Goal: Task Accomplishment & Management: Complete application form

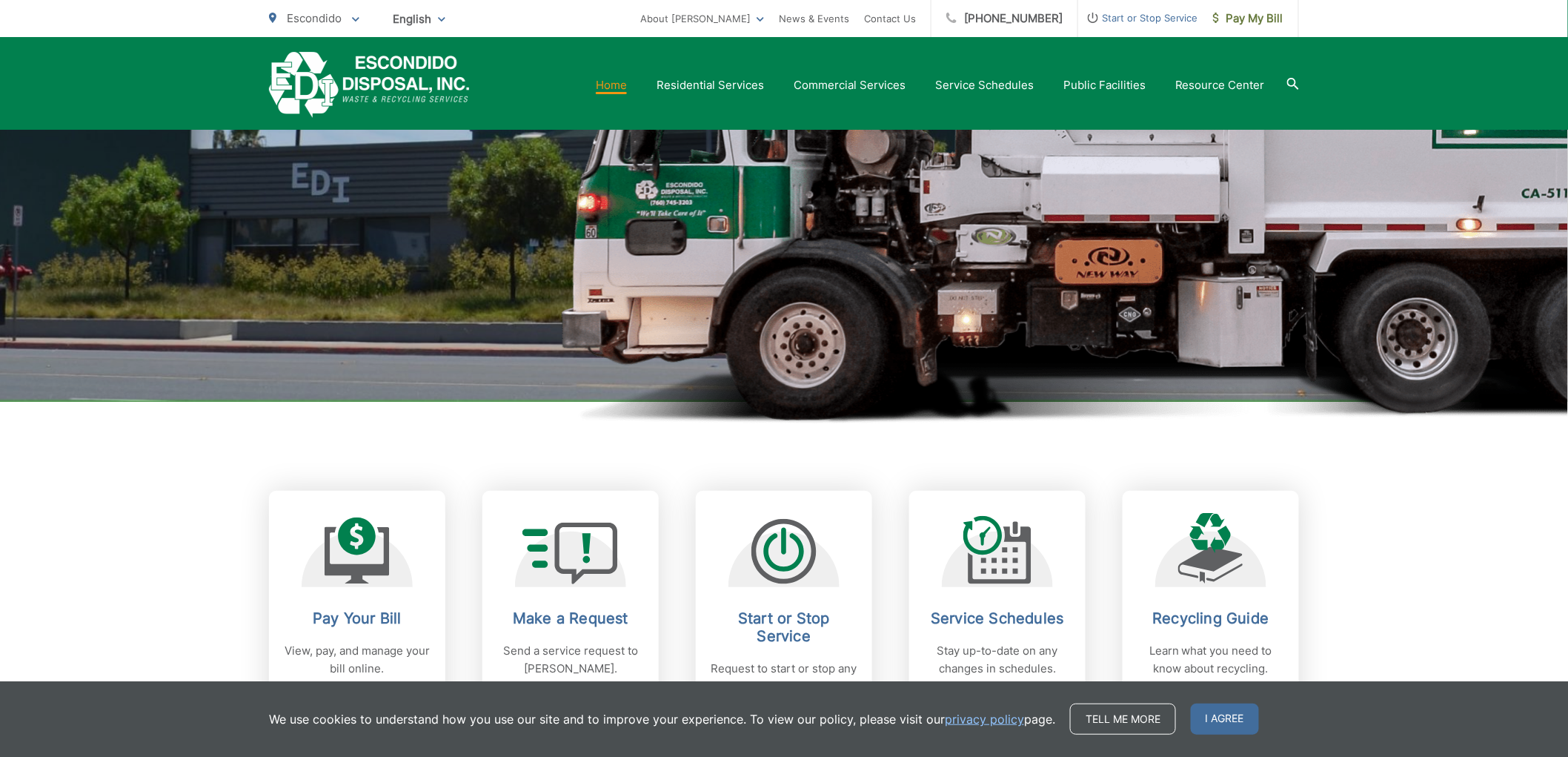
scroll to position [494, 0]
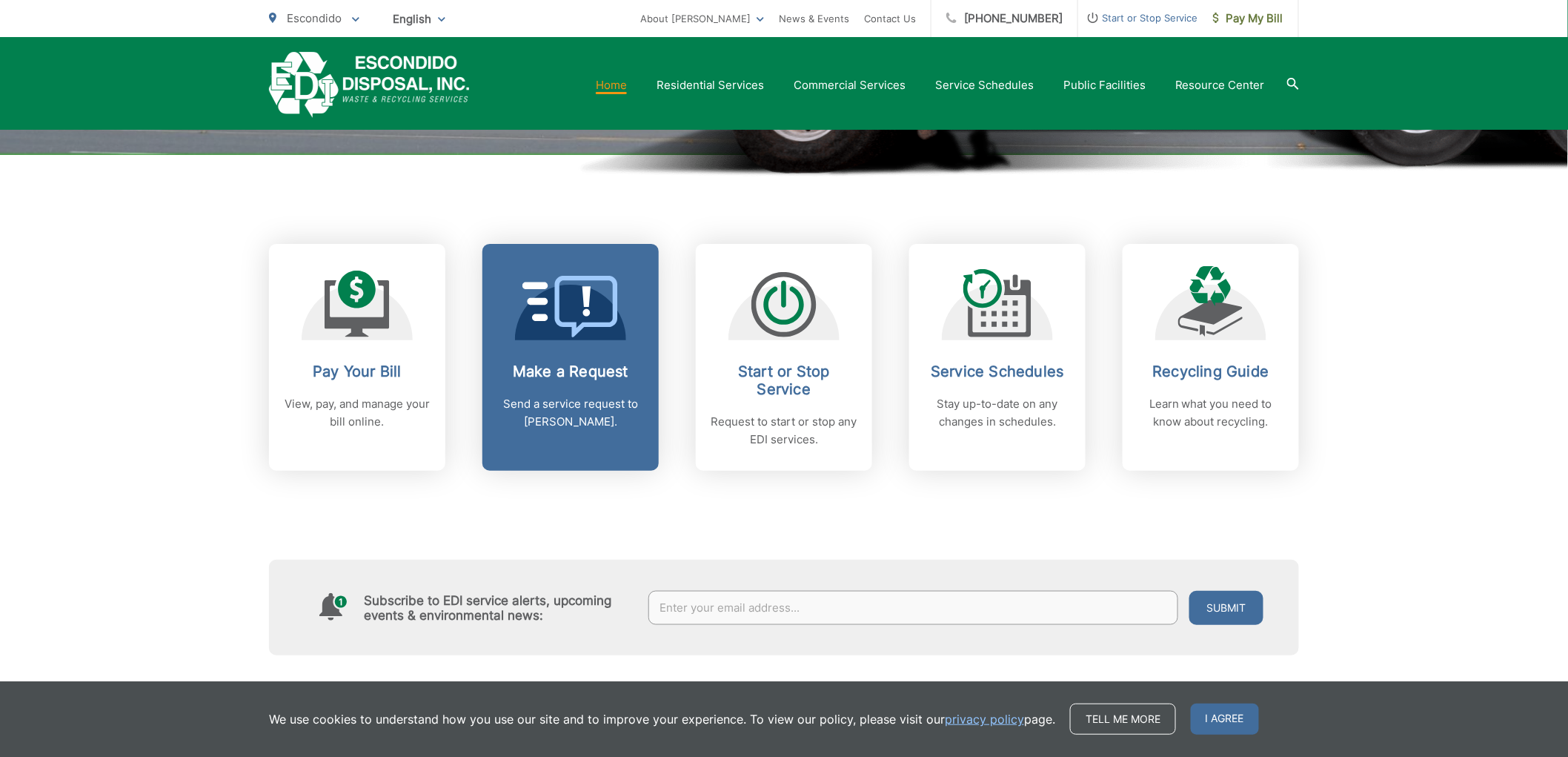
click at [580, 360] on link "Make a Request Send a service request to [PERSON_NAME]." at bounding box center [570, 357] width 177 height 227
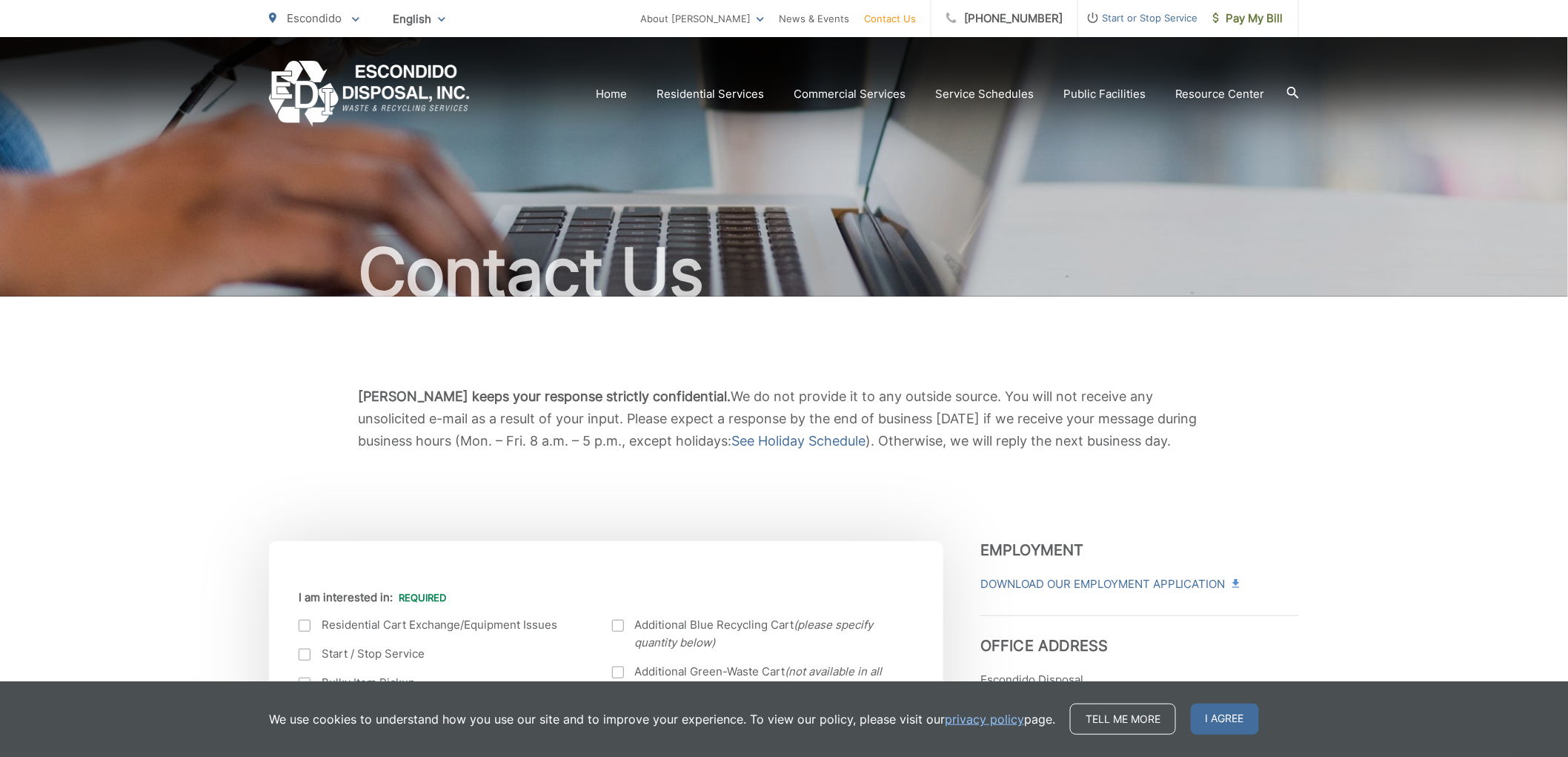
drag, startPoint x: 925, startPoint y: 482, endPoint x: 1203, endPoint y: 567, distance: 290.7
click at [936, 486] on div "[PERSON_NAME] keeps your response strictly confidential. We do not provide it t…" at bounding box center [784, 418] width 1030 height 245
click at [1036, 421] on span "[PERSON_NAME] keeps your response strictly confidential. We do not provide it t…" at bounding box center [777, 418] width 839 height 60
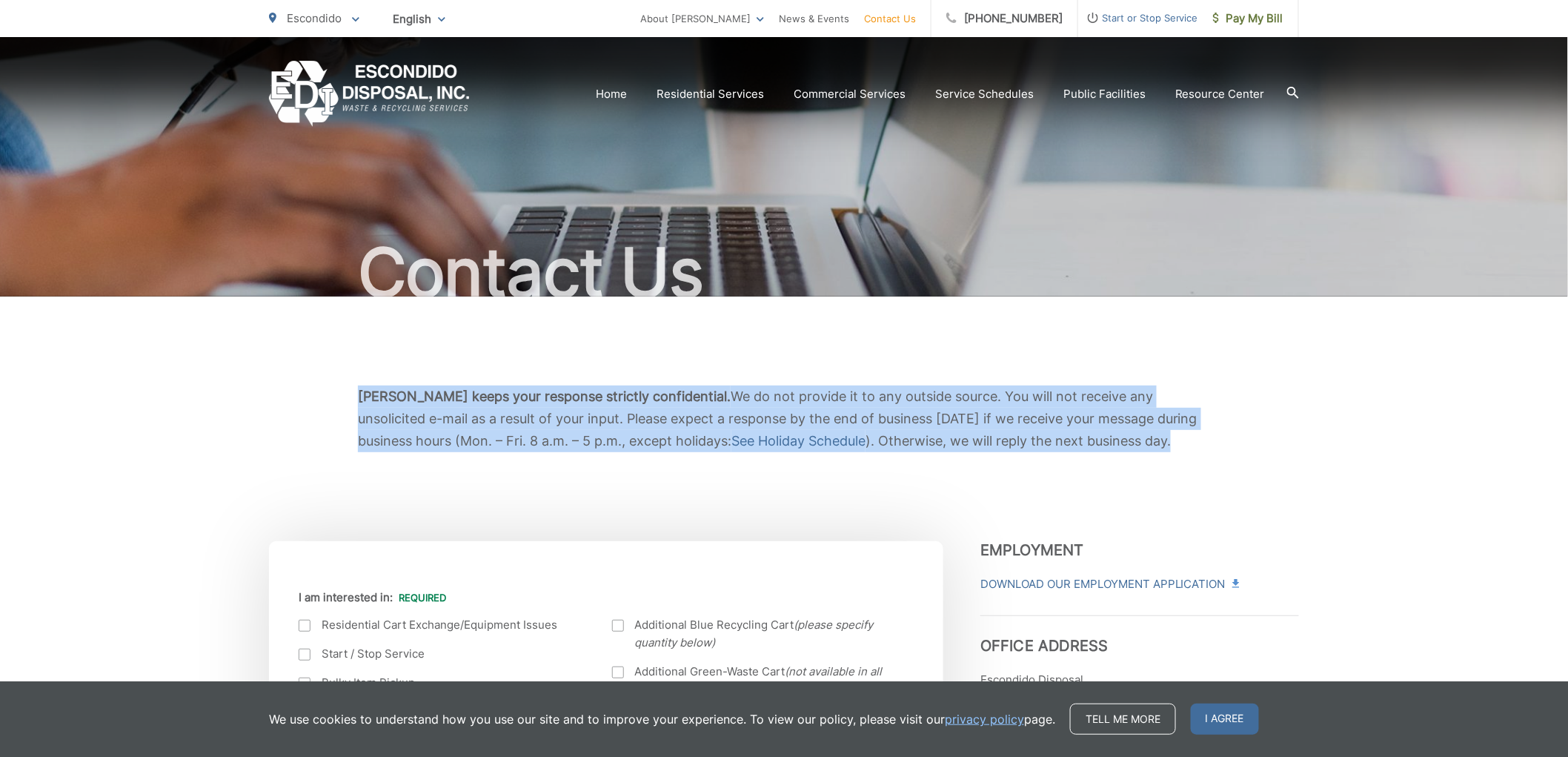
drag, startPoint x: 364, startPoint y: 393, endPoint x: 1054, endPoint y: 454, distance: 692.7
click at [1054, 454] on div "[PERSON_NAME] keeps your response strictly confidential. We do not provide it t…" at bounding box center [784, 418] width 1030 height 245
drag, startPoint x: 883, startPoint y: 441, endPoint x: 358, endPoint y: 388, distance: 527.7
click at [358, 388] on p "EDI keeps your response strictly confidential. We do not provide it to any outs…" at bounding box center [784, 419] width 852 height 66
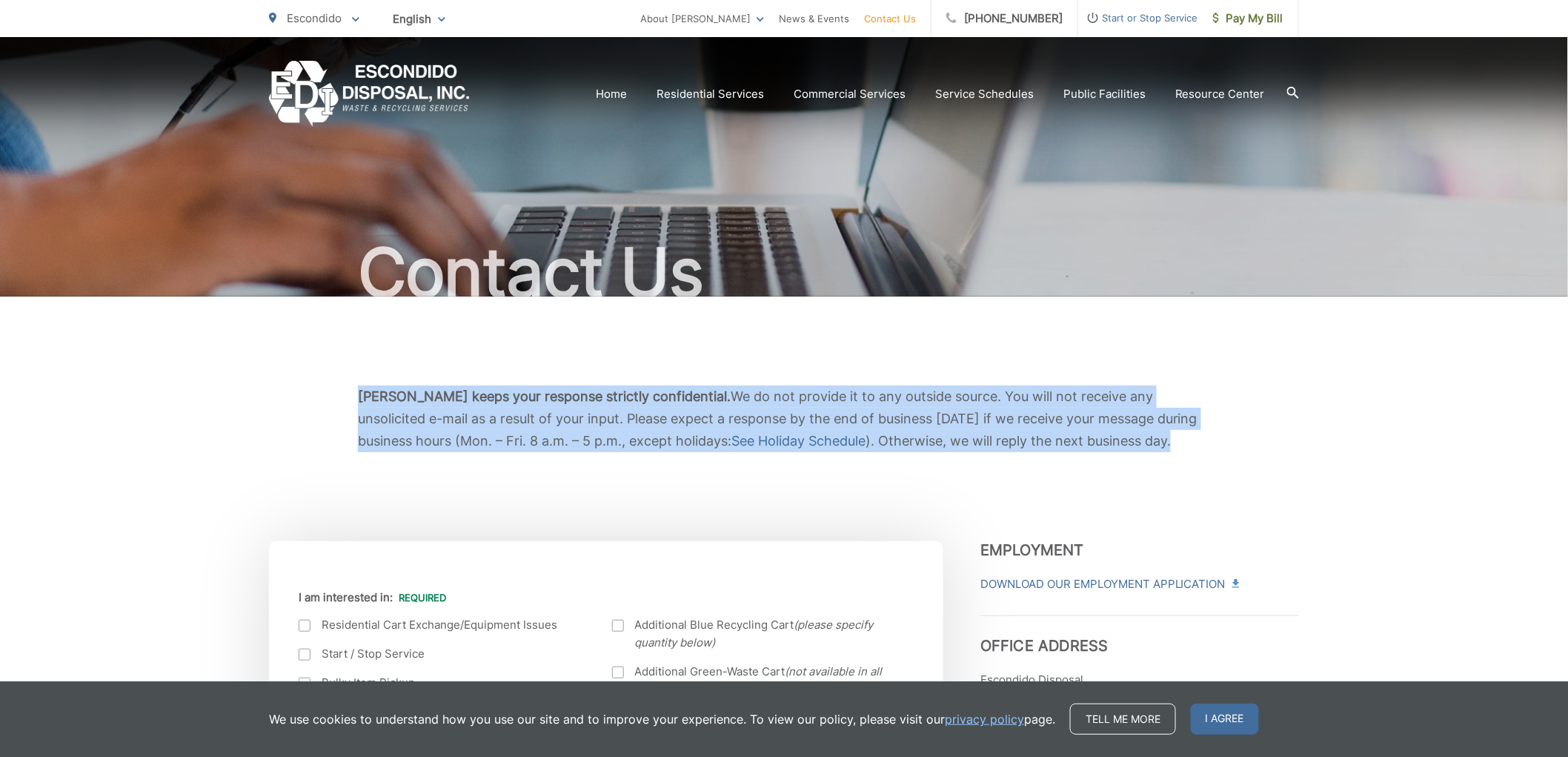
click at [358, 388] on b "EDI keeps your response strictly confidential." at bounding box center [544, 396] width 373 height 15
drag, startPoint x: 358, startPoint y: 388, endPoint x: 1130, endPoint y: 448, distance: 774.3
click at [1130, 448] on p "EDI keeps your response strictly confidential. We do not provide it to any outs…" at bounding box center [784, 419] width 852 height 66
drag, startPoint x: 1086, startPoint y: 442, endPoint x: 363, endPoint y: 391, distance: 724.8
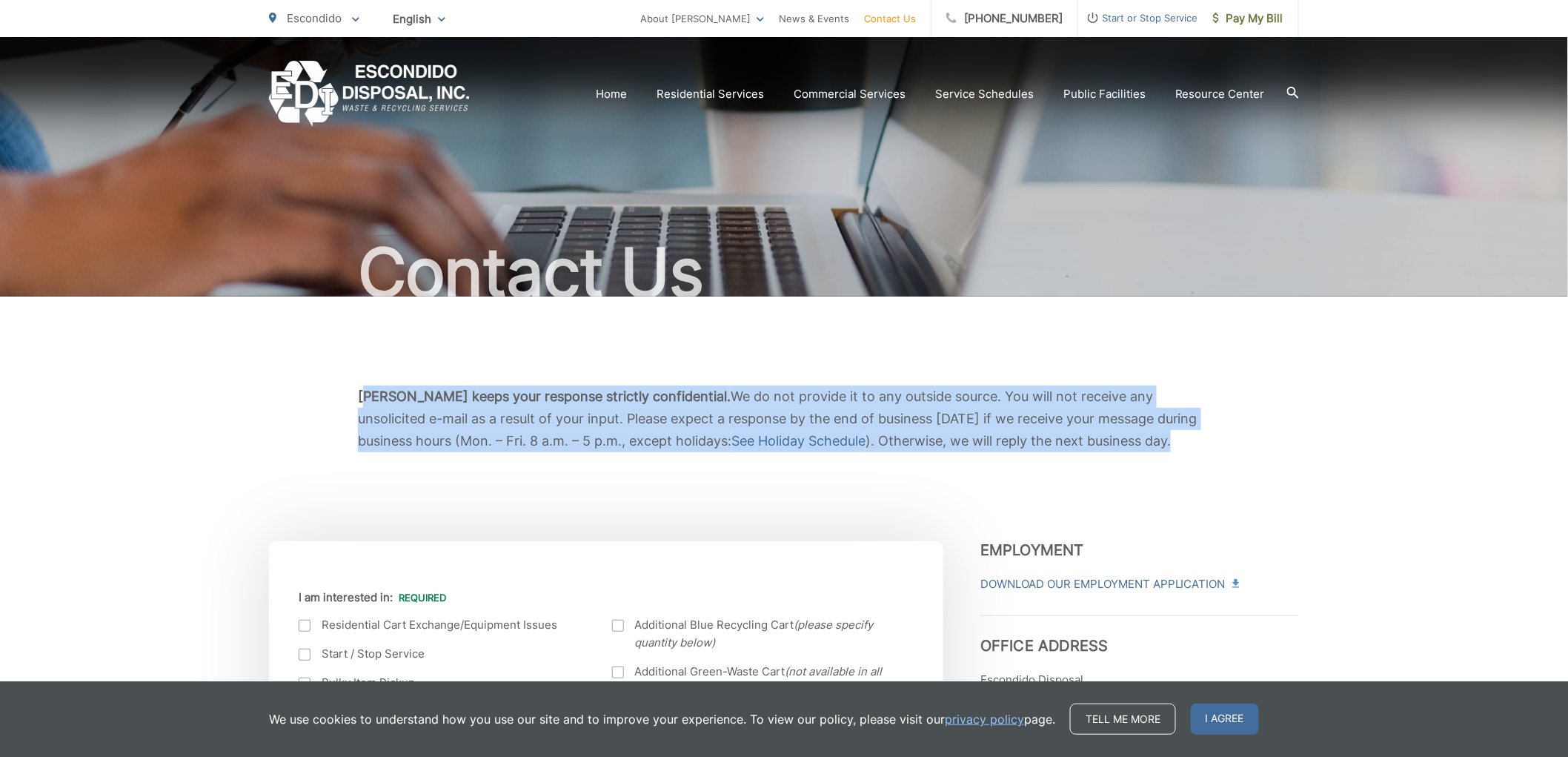
click at [363, 391] on p "EDI keeps your response strictly confidential. We do not provide it to any outs…" at bounding box center [784, 419] width 852 height 66
click at [363, 391] on b "EDI keeps your response strictly confidential." at bounding box center [544, 396] width 373 height 15
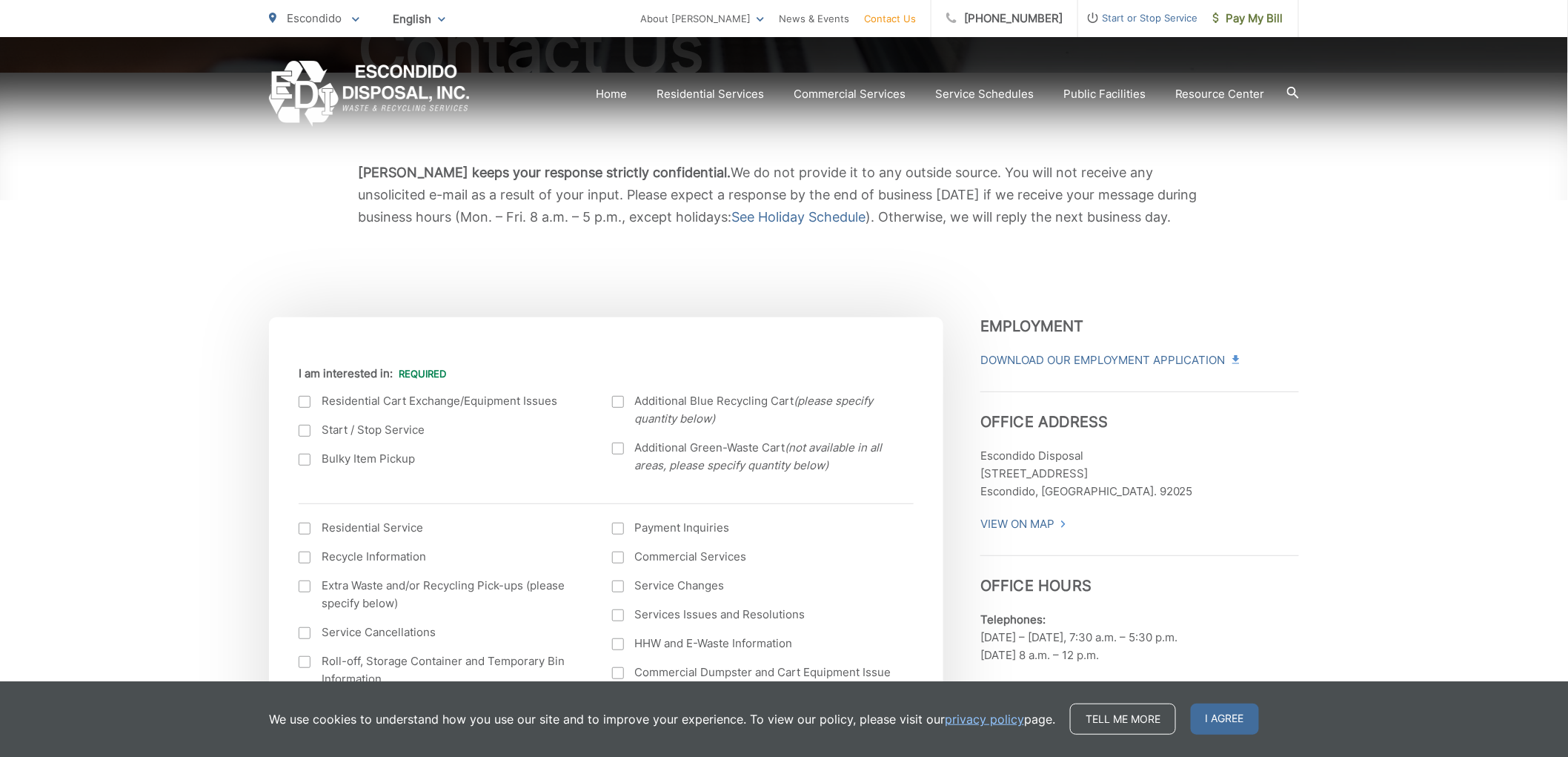
scroll to position [247, 0]
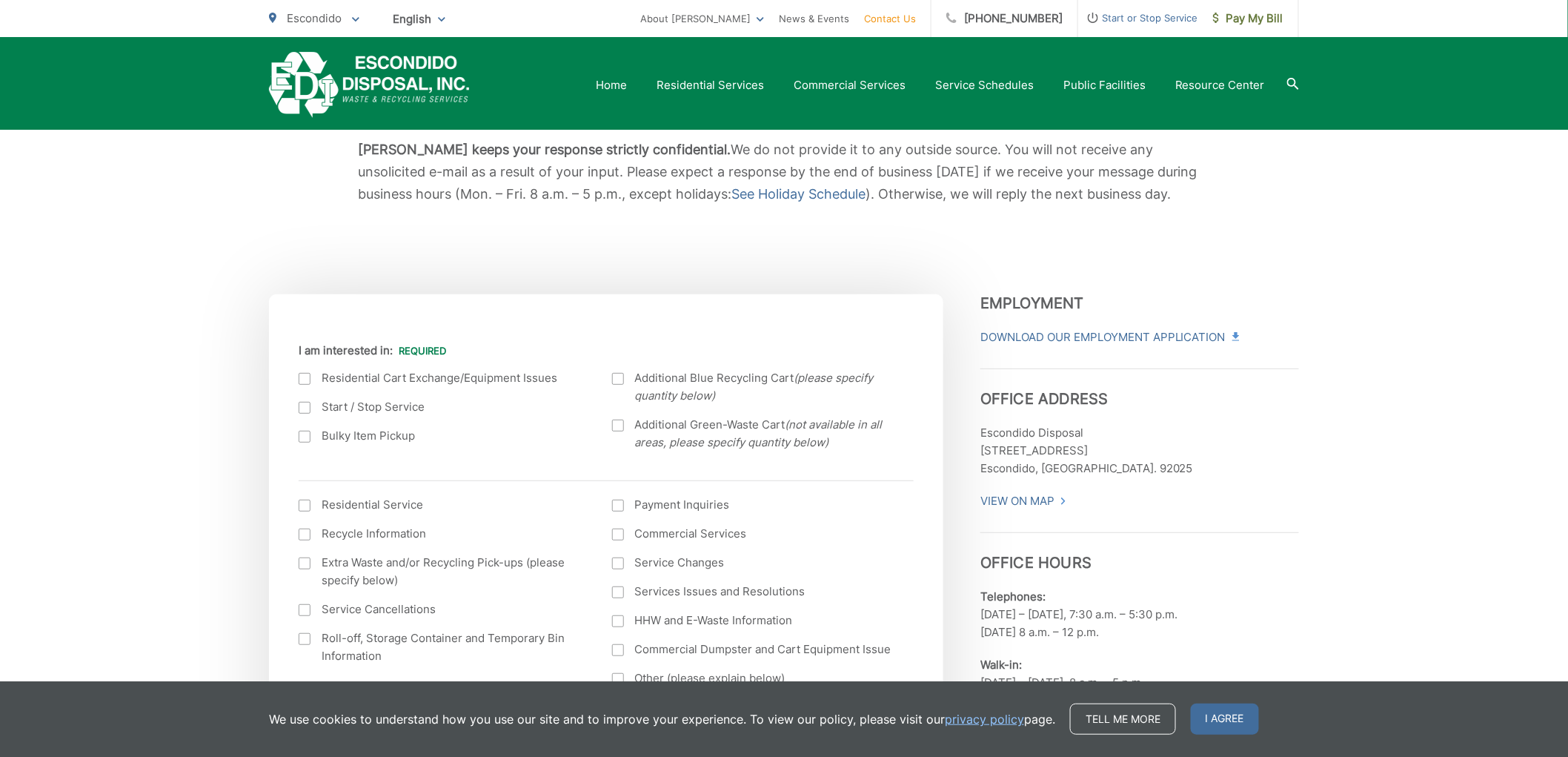
click at [622, 288] on div "EDI keeps your response strictly confidential. We do not provide it to any outs…" at bounding box center [784, 171] width 1030 height 245
click at [501, 380] on label "Residential Cart Exchange/Equipment Issues" at bounding box center [440, 377] width 284 height 18
click at [0, 0] on input "I am interested in:" at bounding box center [0, 0] width 0 height 0
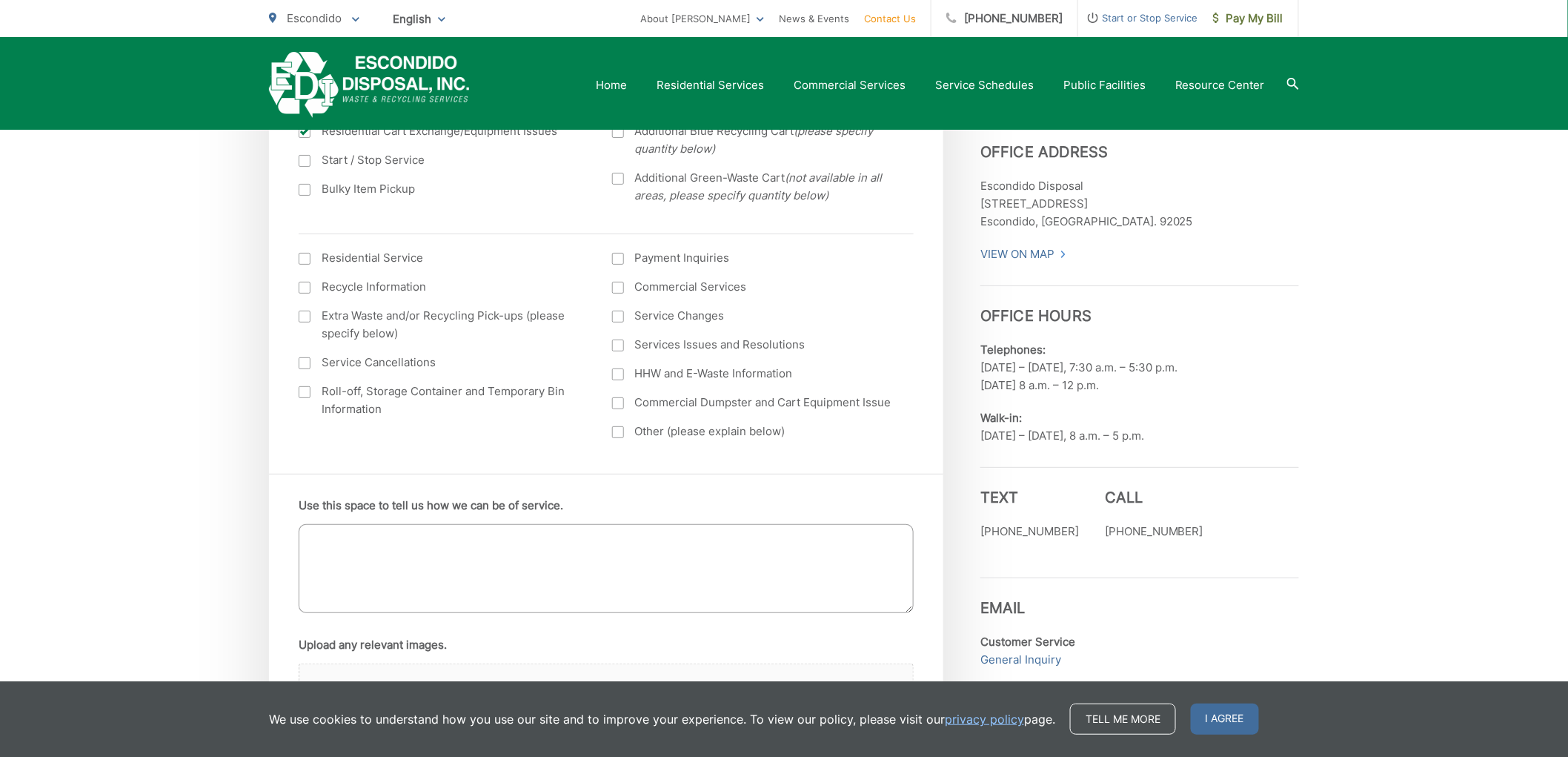
click at [495, 569] on textarea "Use this space to tell us how we can be of service." at bounding box center [605, 568] width 615 height 89
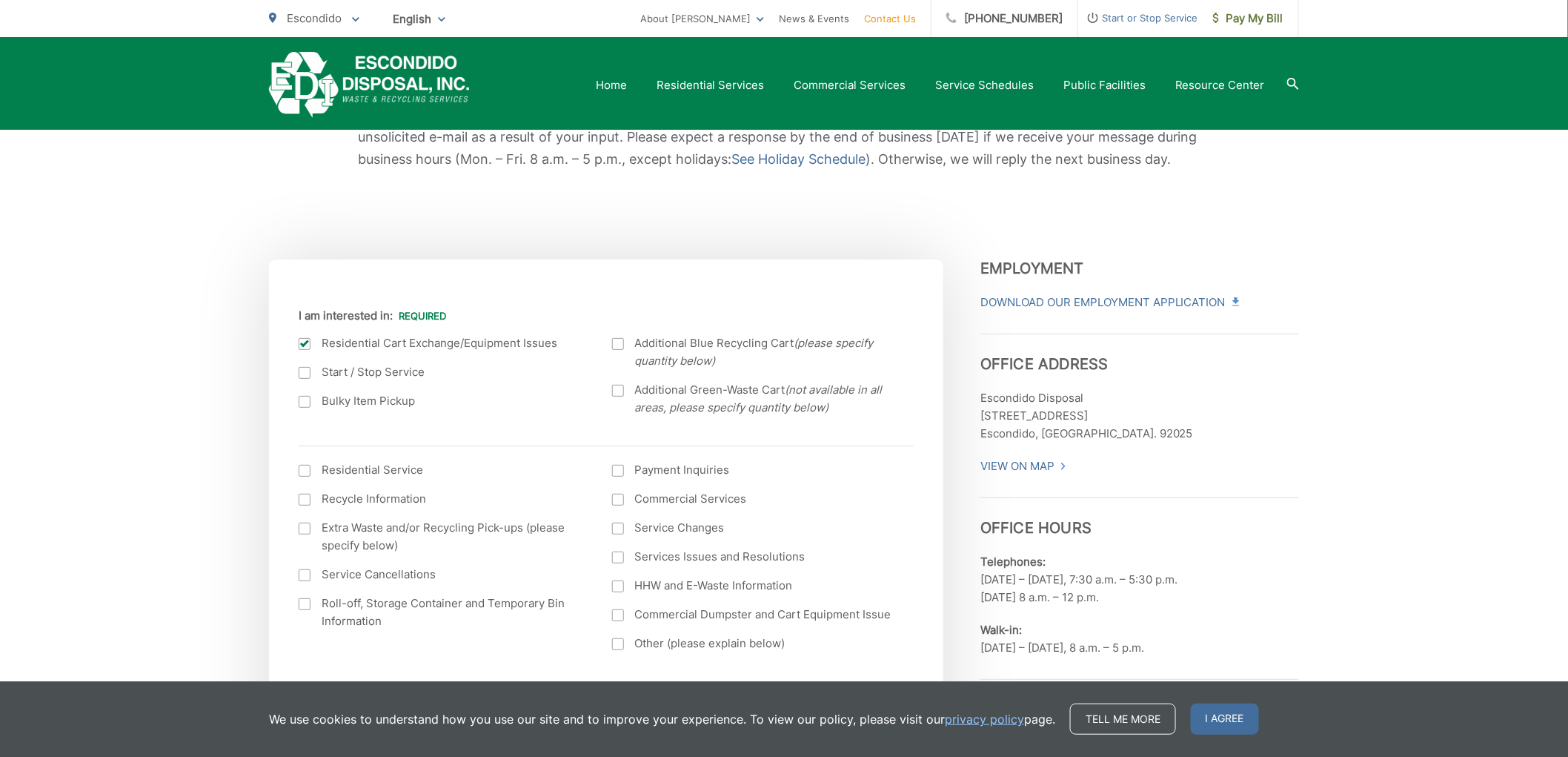
scroll to position [257, 0]
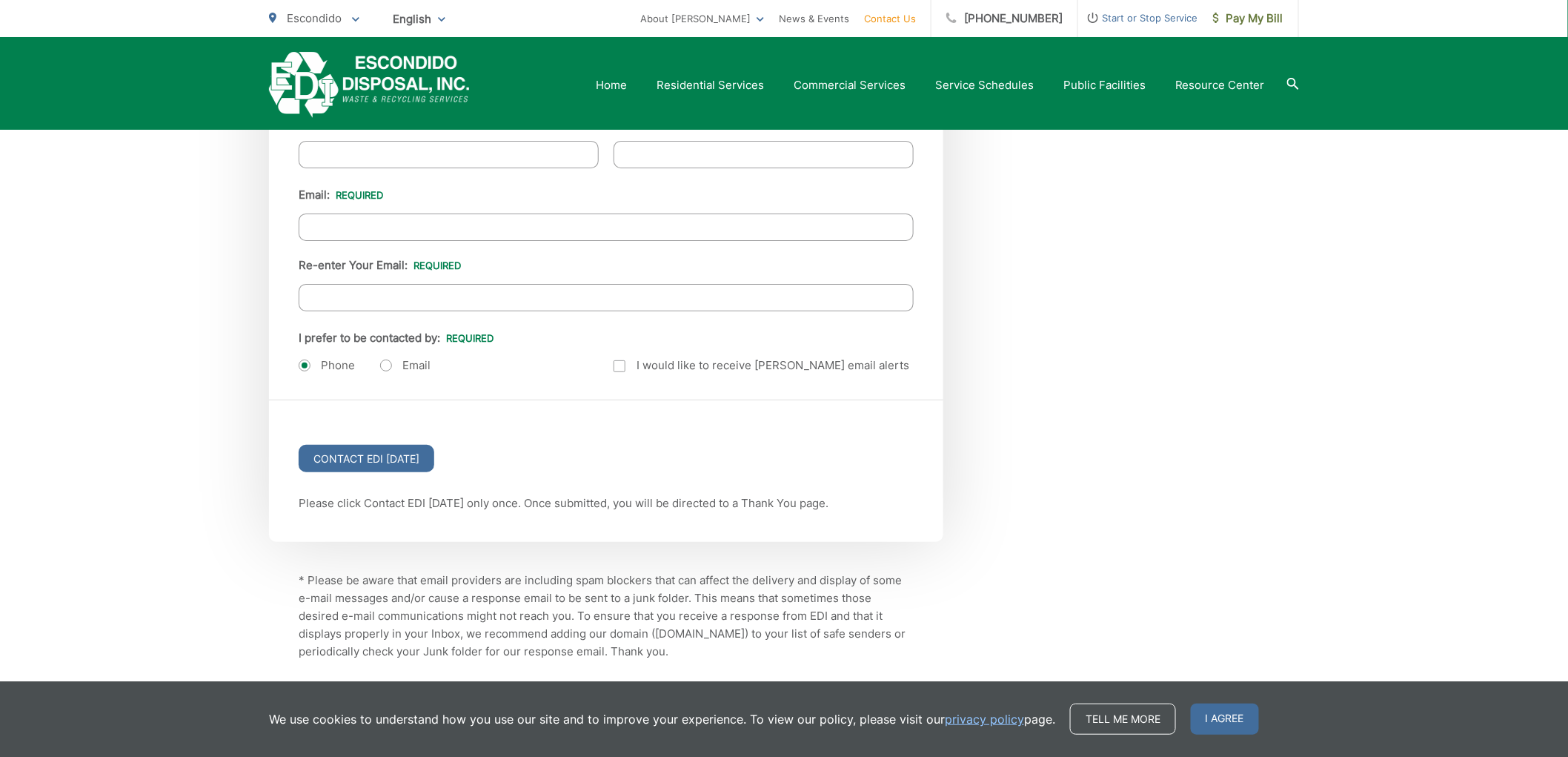
scroll to position [1825, 0]
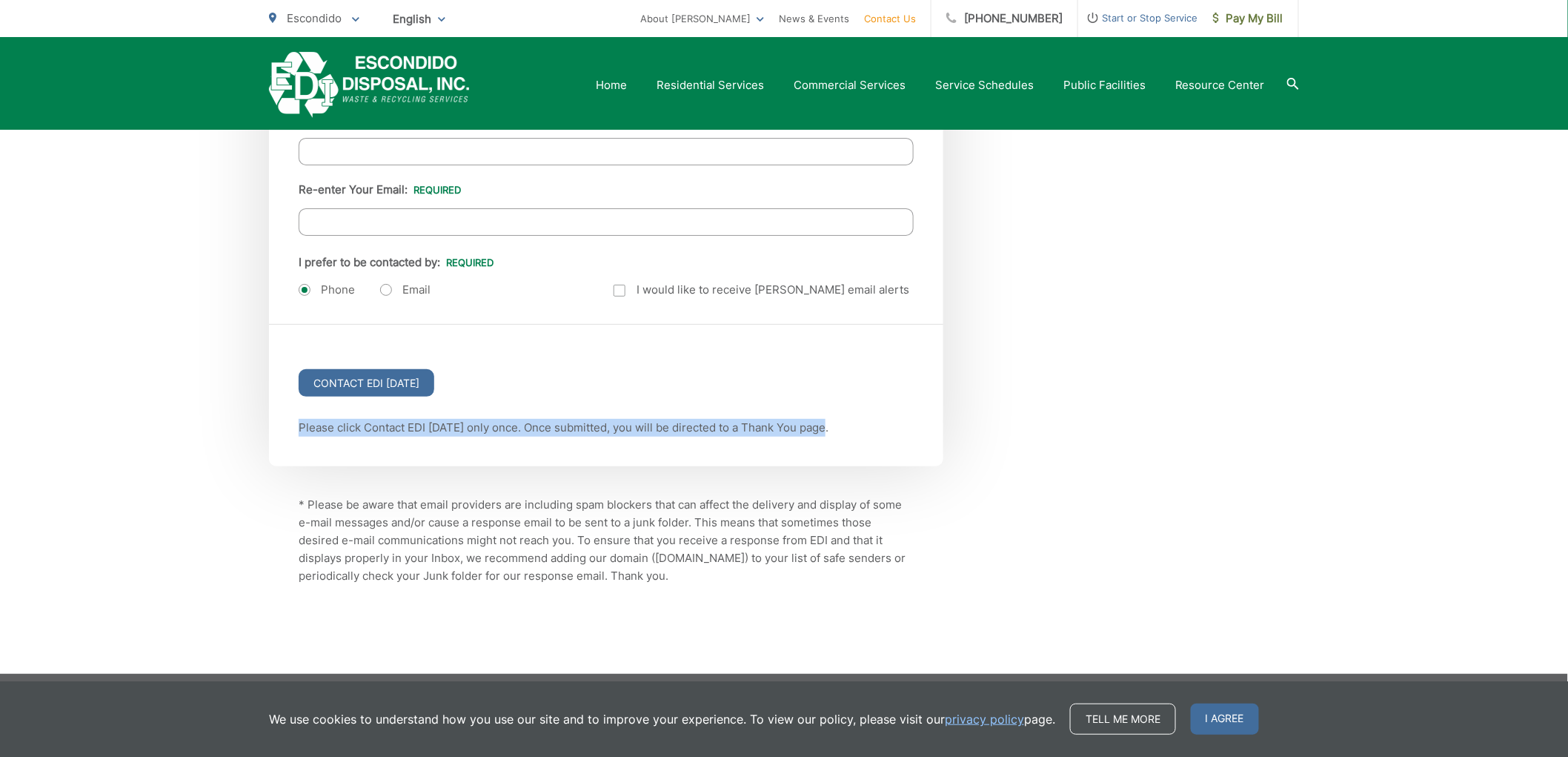
drag, startPoint x: 315, startPoint y: 424, endPoint x: 944, endPoint y: 414, distance: 629.1
click at [831, 428] on div "Please click Contact EDI Today only once. Once submitted, you will be directed …" at bounding box center [606, 442] width 674 height 47
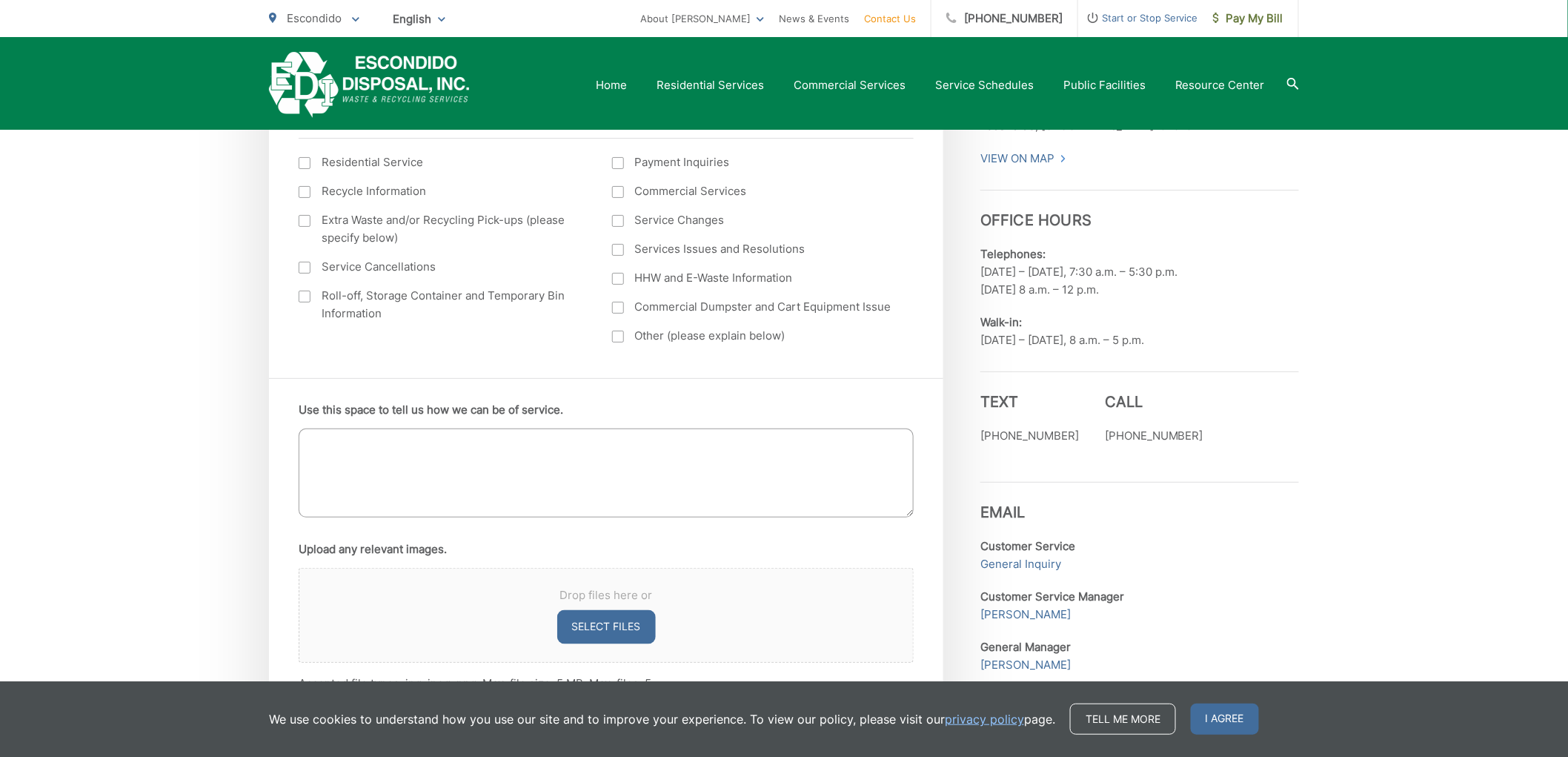
scroll to position [343, 0]
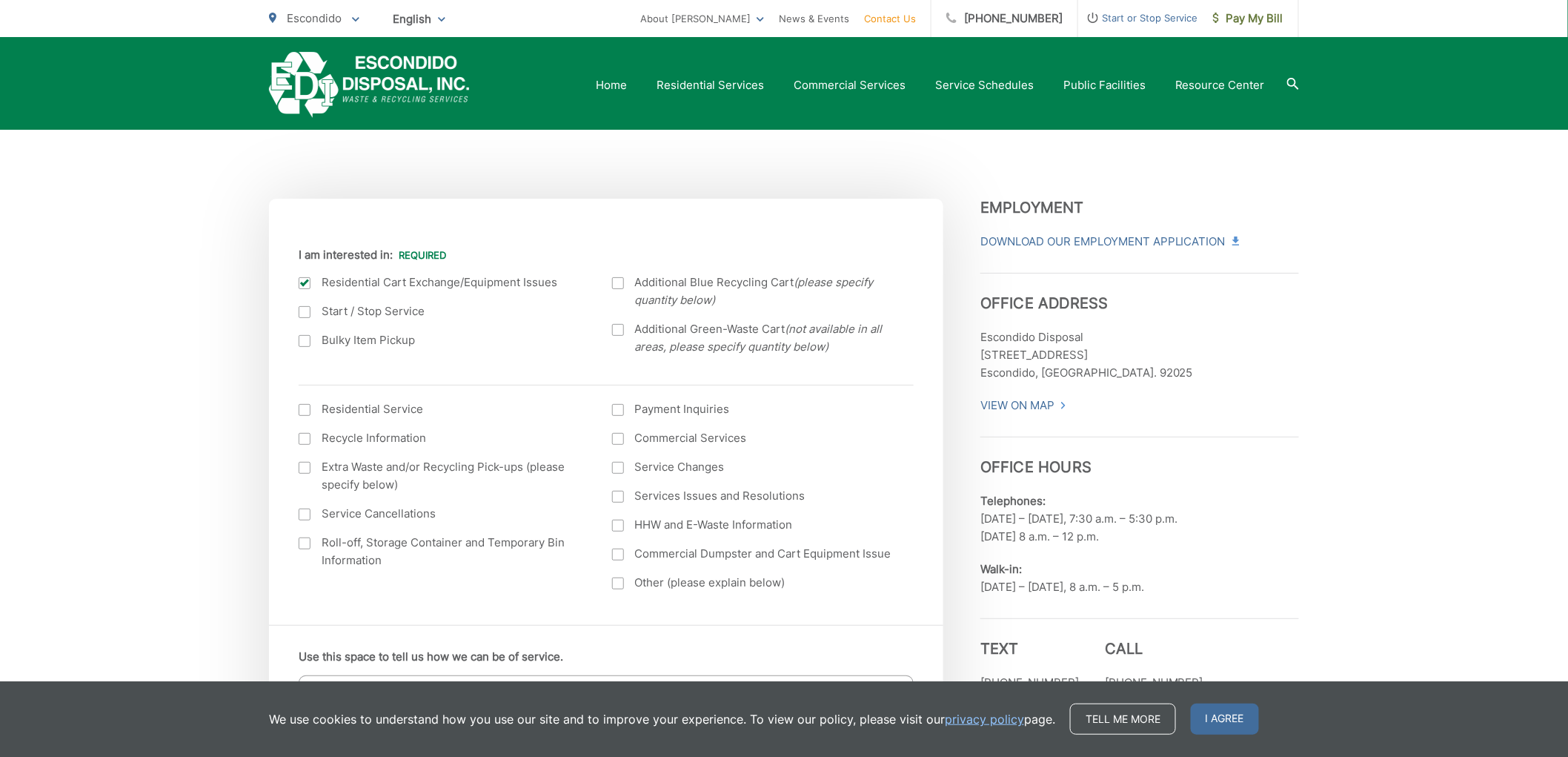
click at [619, 330] on div at bounding box center [617, 329] width 12 height 12
click at [0, 0] on input "Additional Green-Waste Cart (not available in all areas, please specify quantit…" at bounding box center [0, 0] width 0 height 0
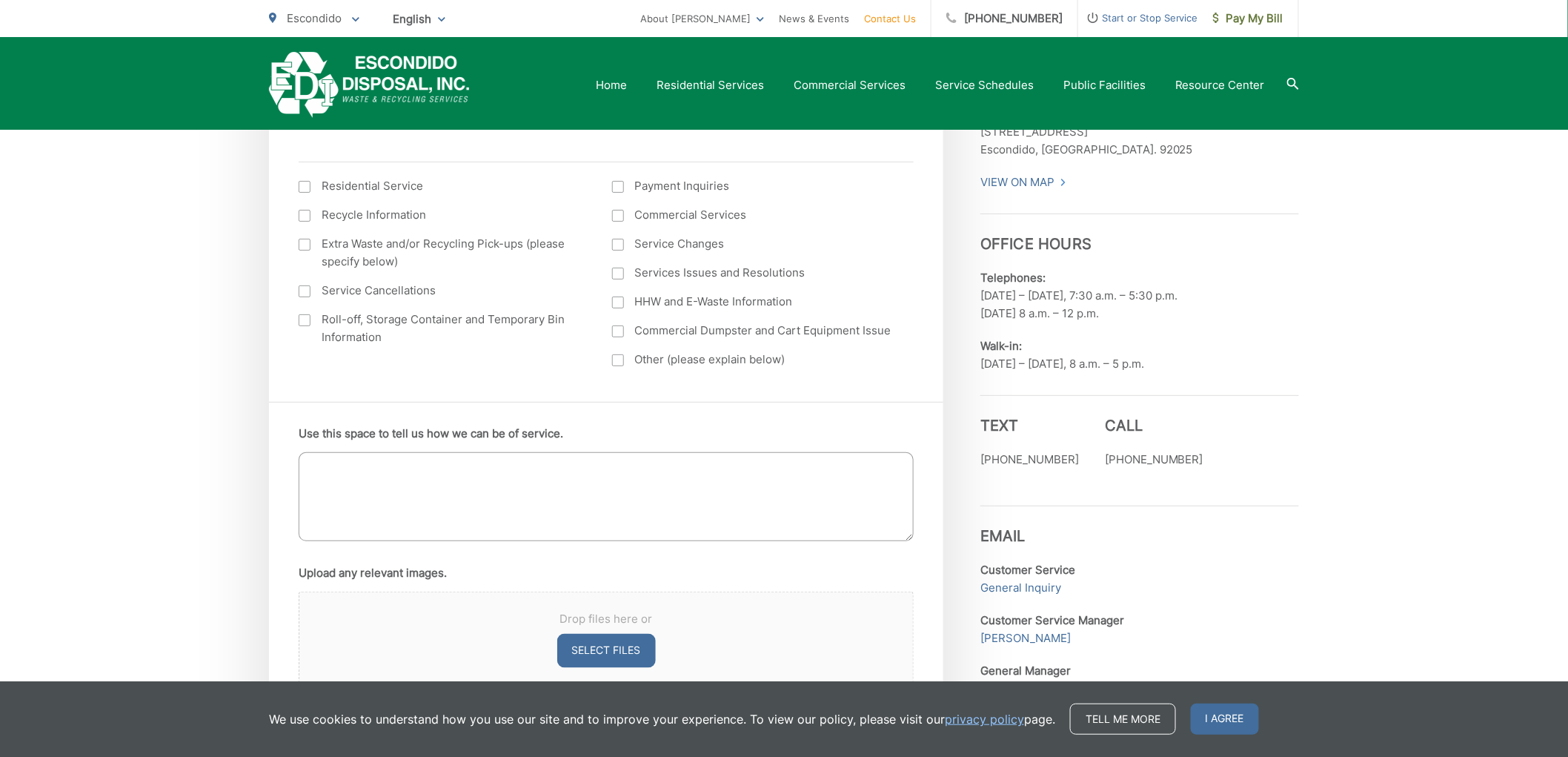
scroll to position [590, 0]
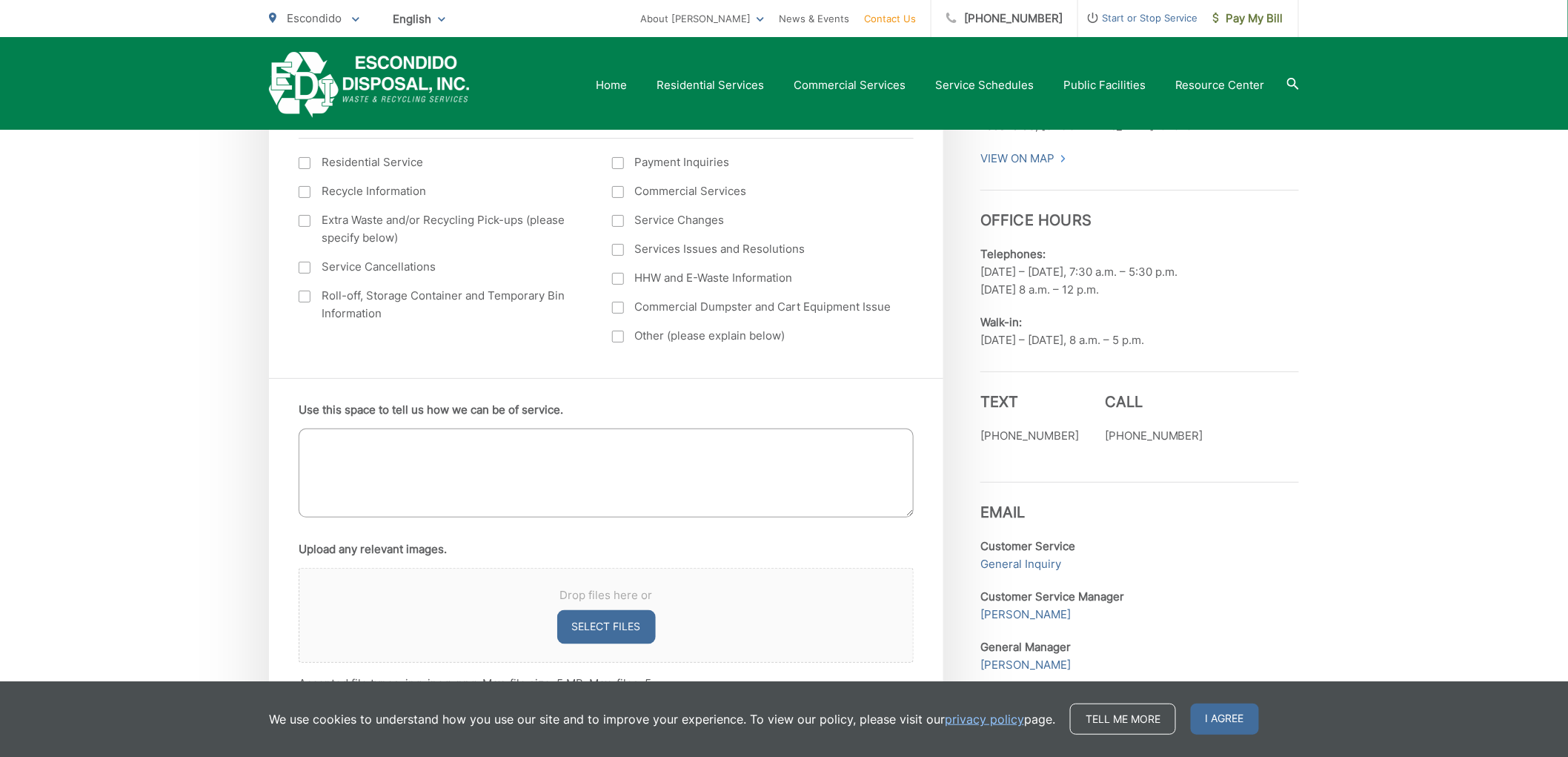
click at [487, 447] on textarea "Use this space to tell us how we can be of service." at bounding box center [605, 472] width 615 height 89
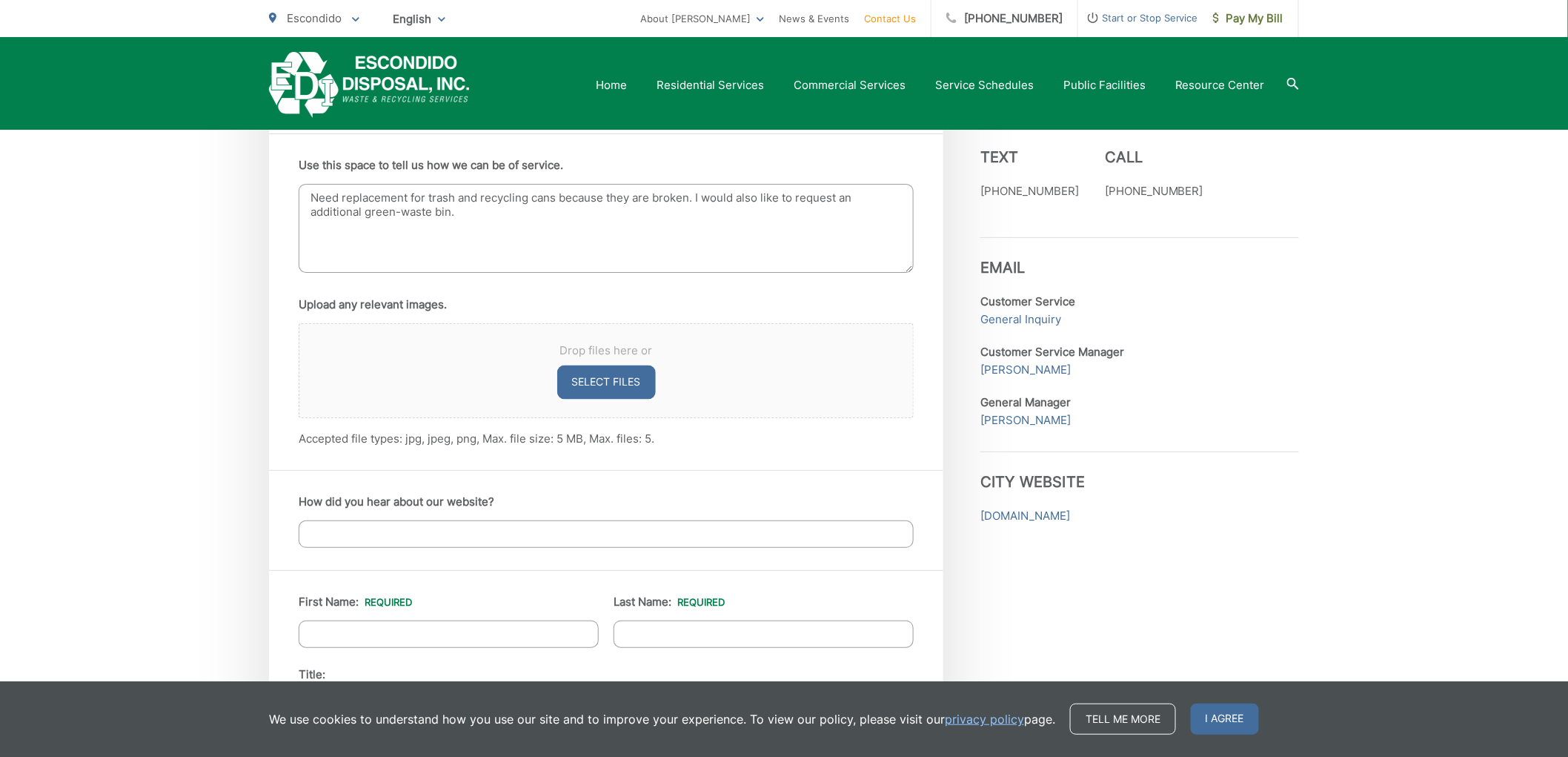
scroll to position [836, 0]
type textarea "Need replacement for trash and recycling cans because they are broken. I would …"
click at [418, 531] on input "How did you hear about our website?" at bounding box center [605, 532] width 615 height 28
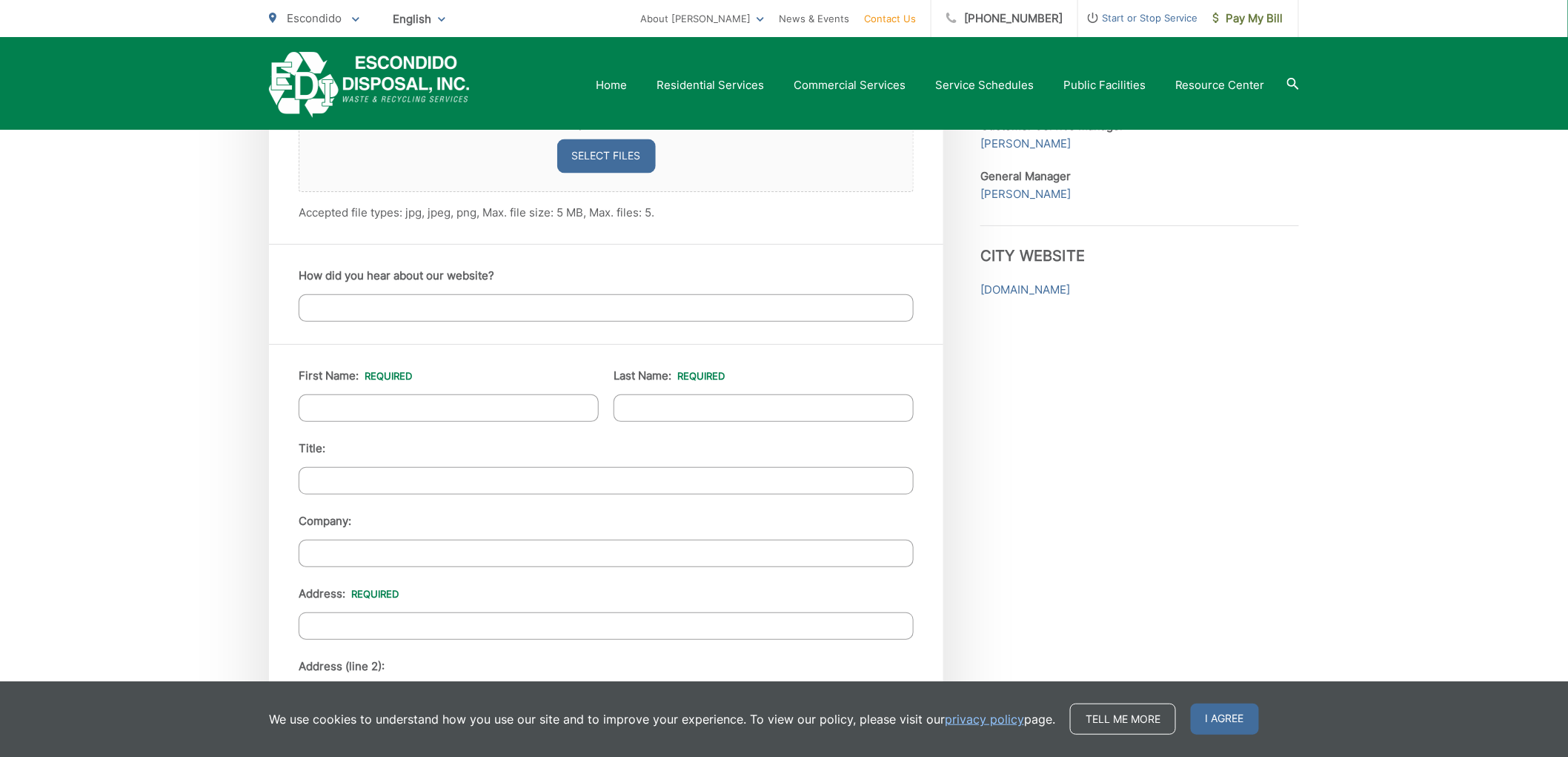
scroll to position [1083, 0]
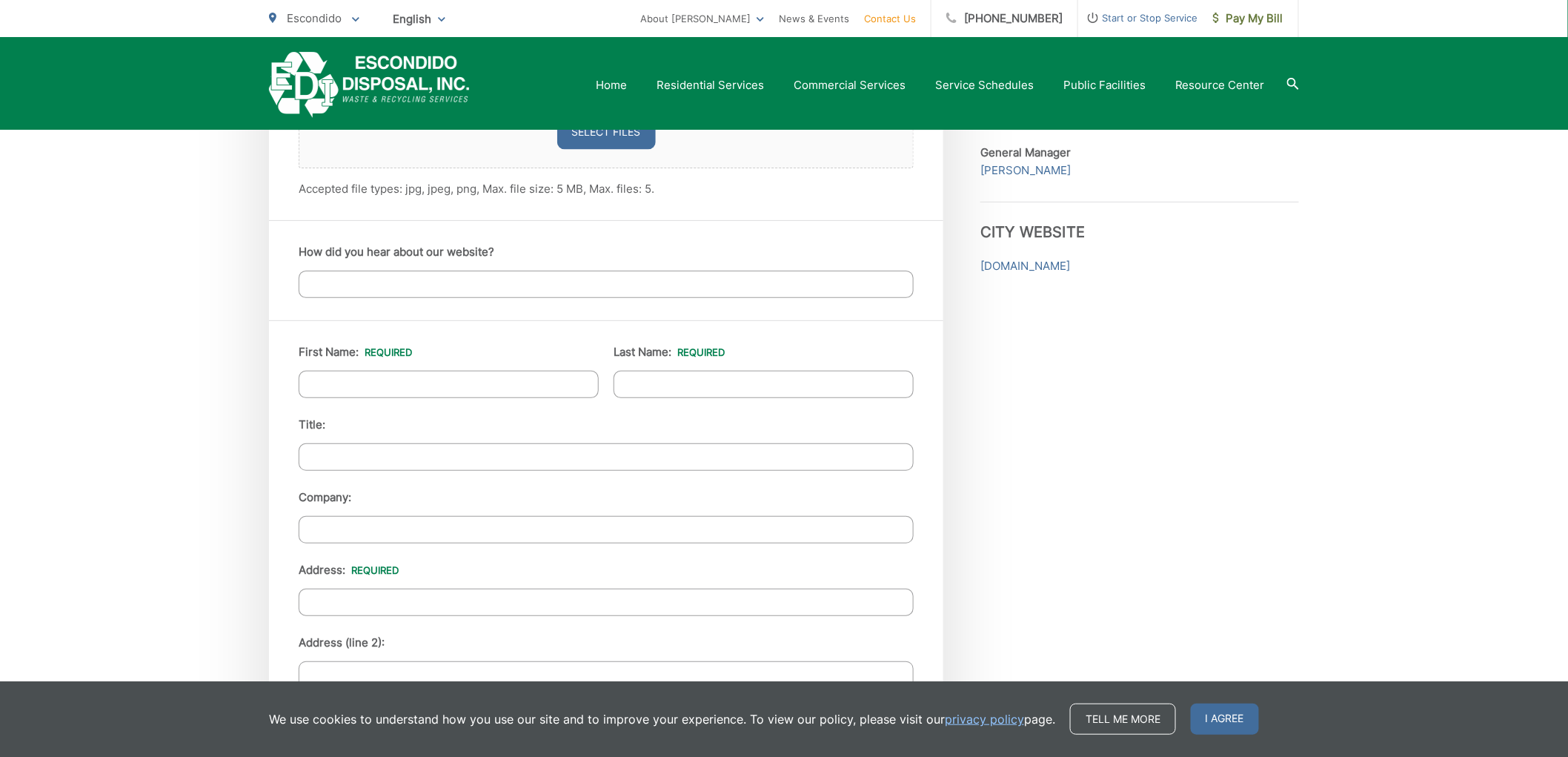
click at [440, 387] on input "First Name: *" at bounding box center [448, 384] width 300 height 28
type input "Servando"
type input "C"
type input "Varela Servin"
type input "1726 E Grand Ave"
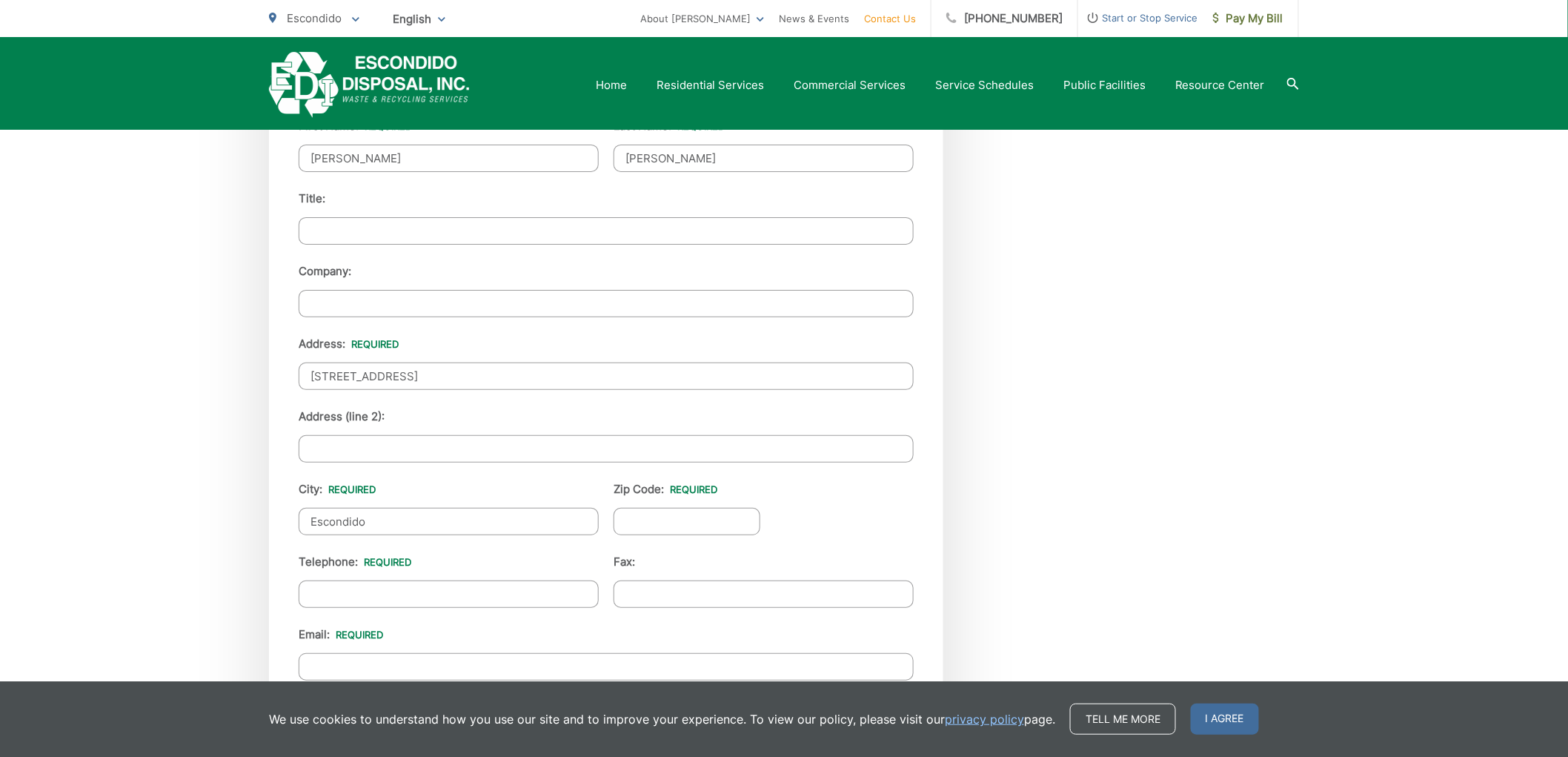
scroll to position [1577, 0]
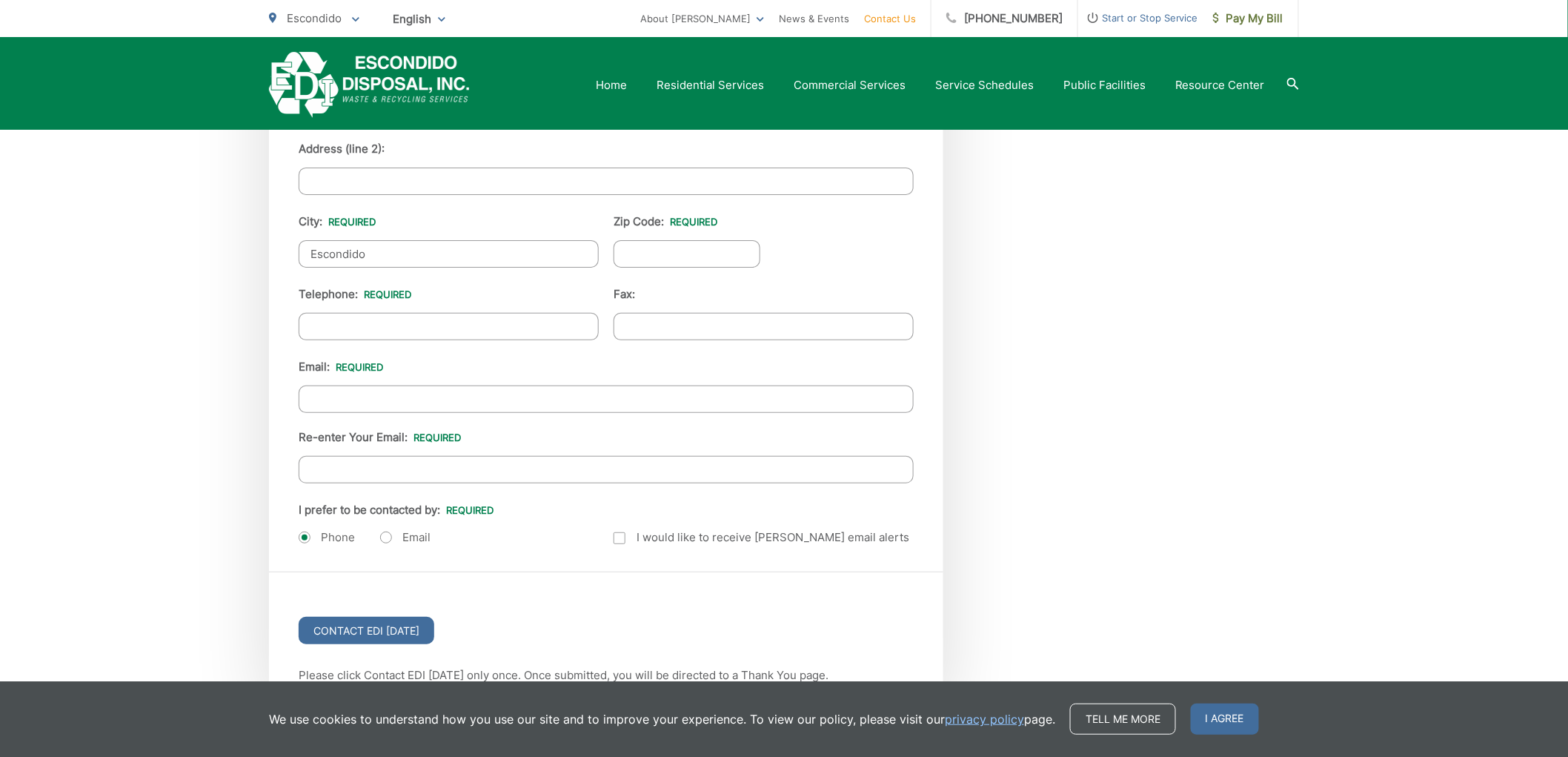
type input "Escondido"
click at [714, 240] on input "Zip Code: *" at bounding box center [686, 254] width 147 height 28
type input "92027"
click at [478, 316] on input "(___) ___-____" at bounding box center [448, 326] width 300 height 28
type input "(760) 525-4681"
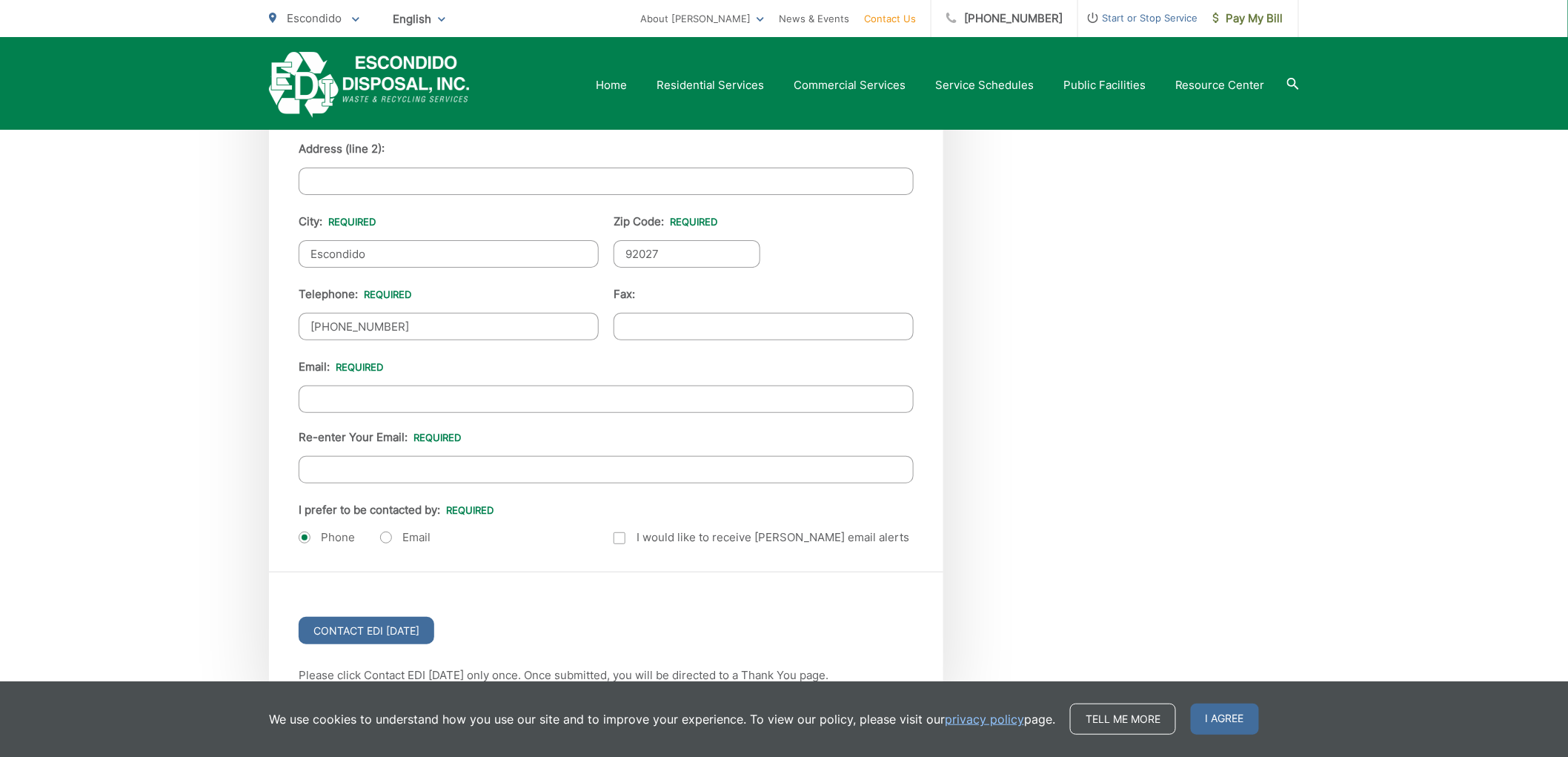
click at [458, 395] on input "Email *" at bounding box center [605, 400] width 615 height 28
drag, startPoint x: 495, startPoint y: 397, endPoint x: 265, endPoint y: 399, distance: 230.0
type input "servandovarela@hotmail.com"
click at [399, 460] on input "Re-enter Your Email:" at bounding box center [605, 470] width 615 height 28
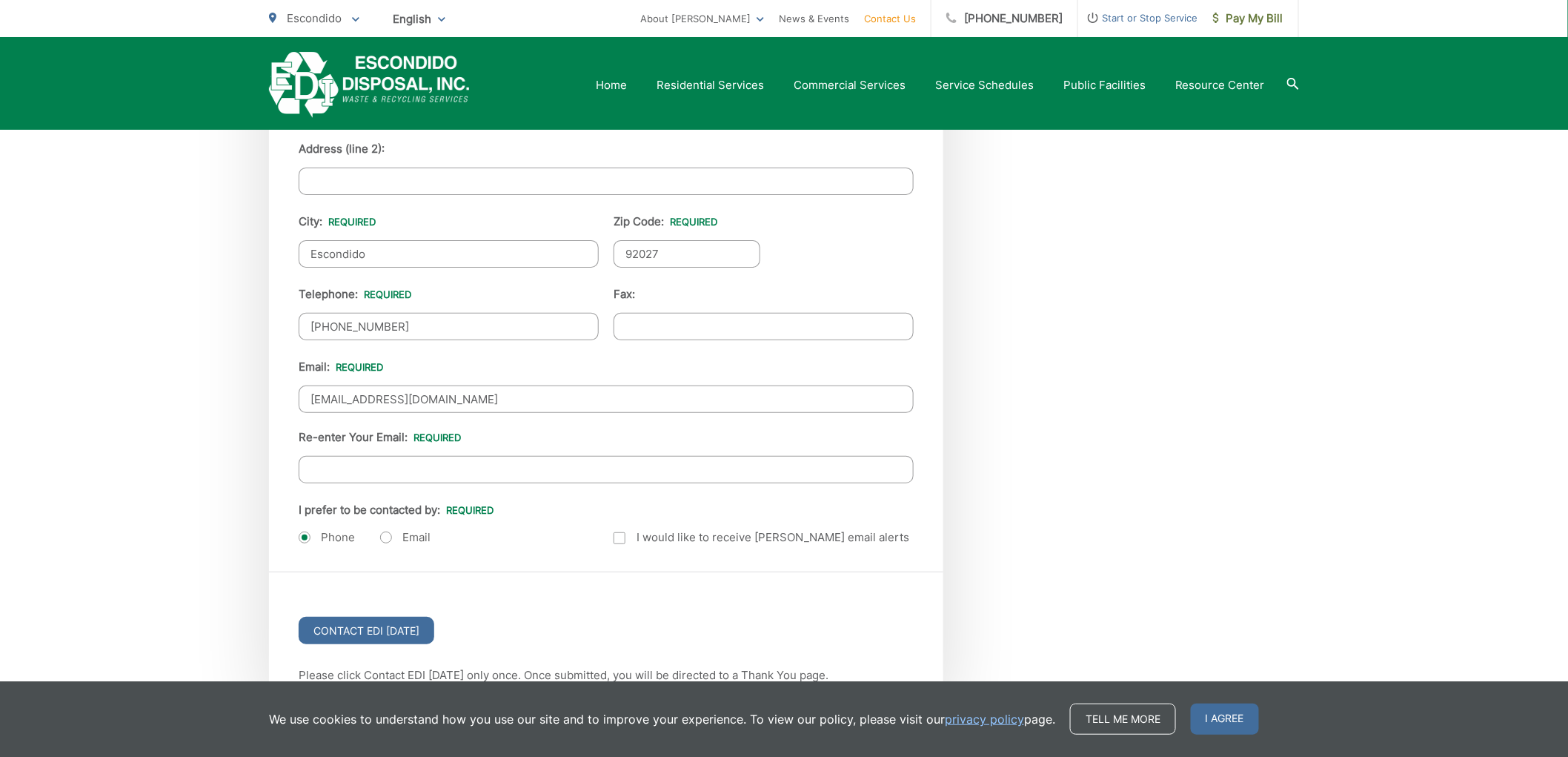
paste input "servandovarela@hotmail.com"
type input "servandovarela@hotmail.com"
drag, startPoint x: 361, startPoint y: 389, endPoint x: 241, endPoint y: 384, distance: 120.1
click at [342, 394] on input "varela@hotmail.com" at bounding box center [605, 400] width 615 height 28
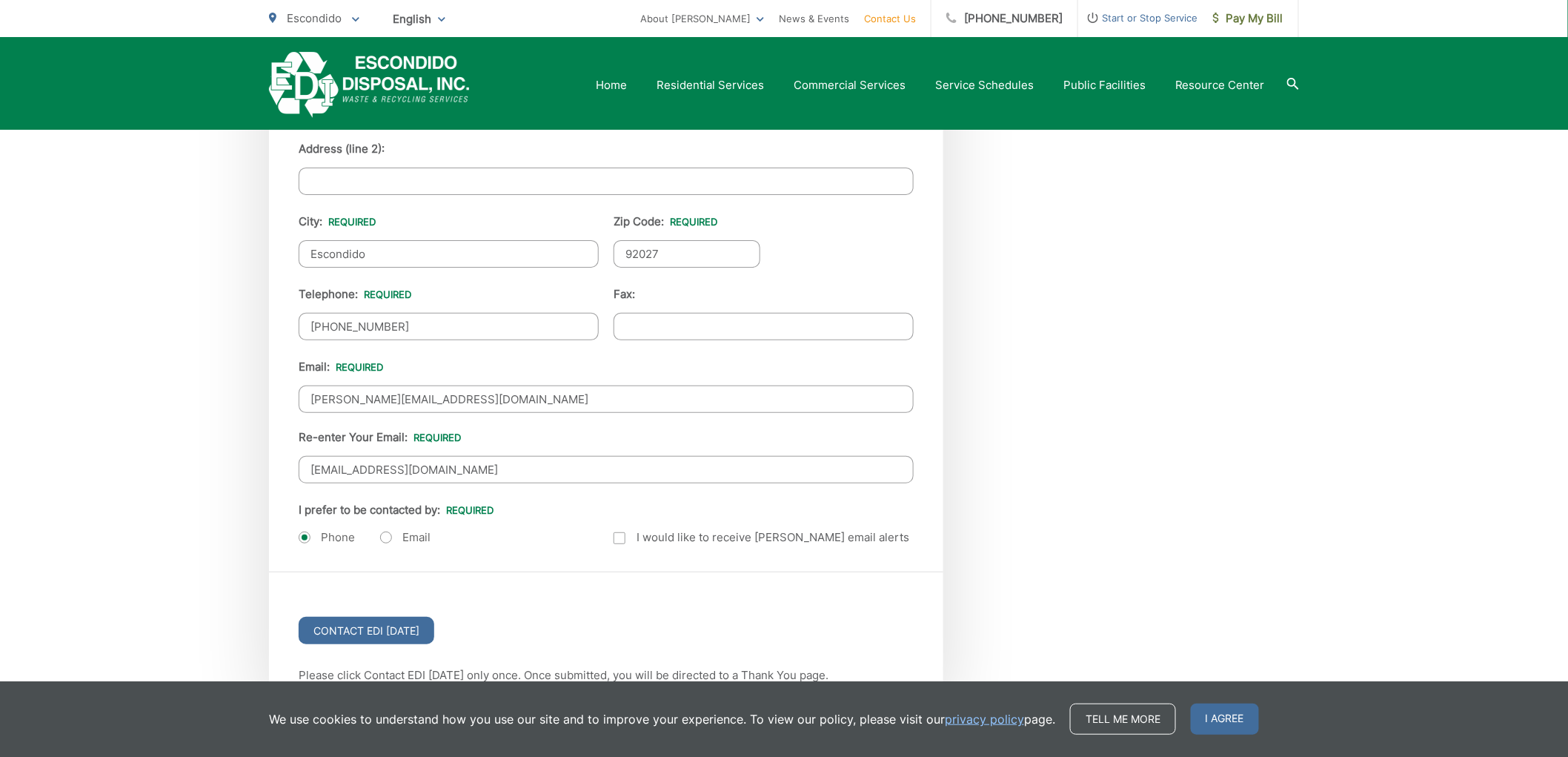
paste input "servando"
click at [427, 394] on input "varelaservando@hotmail.com" at bounding box center [605, 400] width 615 height 28
drag, startPoint x: 282, startPoint y: 366, endPoint x: 172, endPoint y: 363, distance: 110.0
type input "varelaservando@hotmail.com"
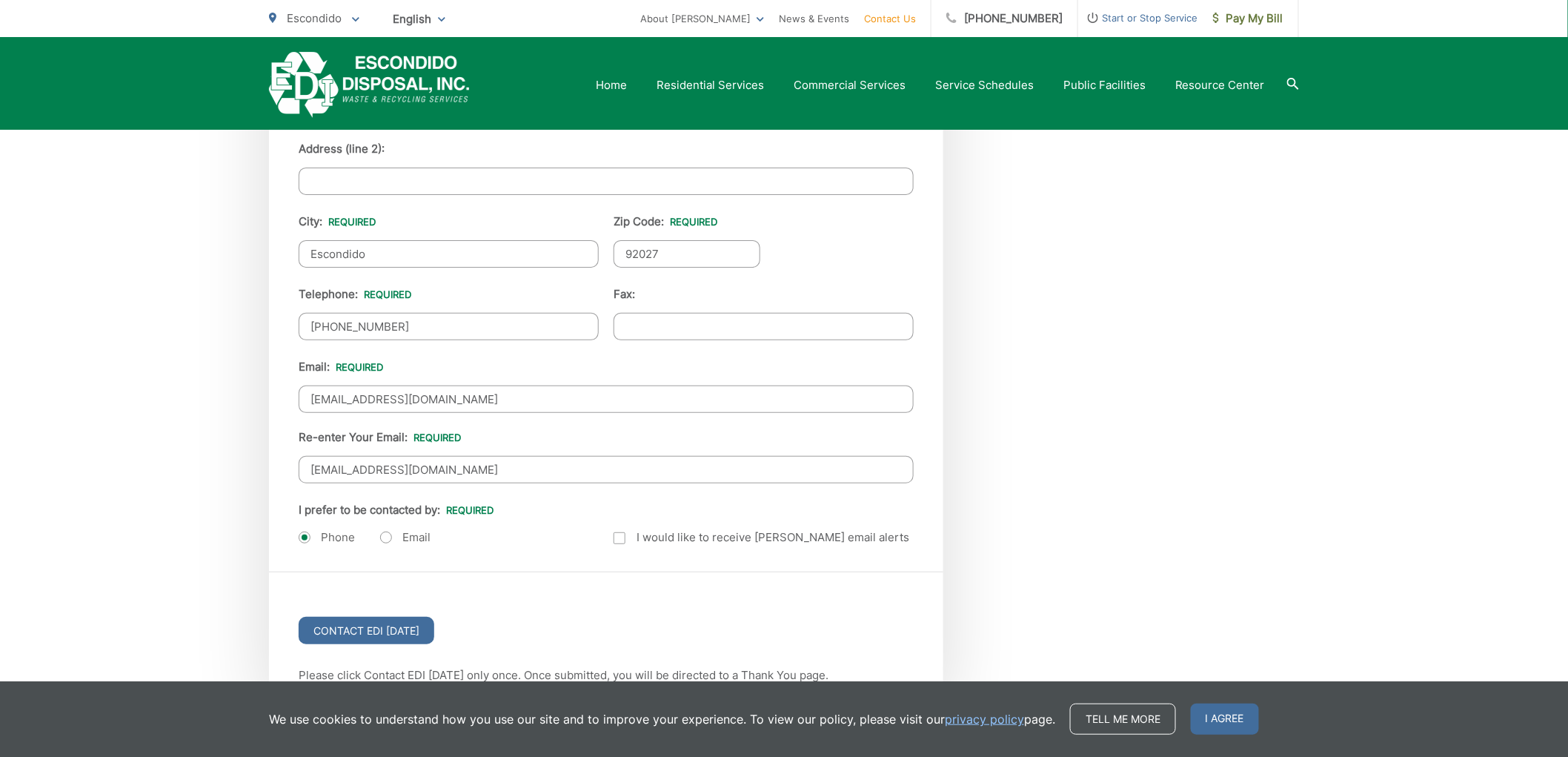
drag, startPoint x: 473, startPoint y: 457, endPoint x: 171, endPoint y: 447, distance: 302.2
paste input "varelaservando"
type input "varelaservando@hotmail.com"
click at [630, 431] on div "Email: varelaservando@hotmail.com Re-enter Your Email: varelaservando@hotmail.c…" at bounding box center [605, 421] width 615 height 125
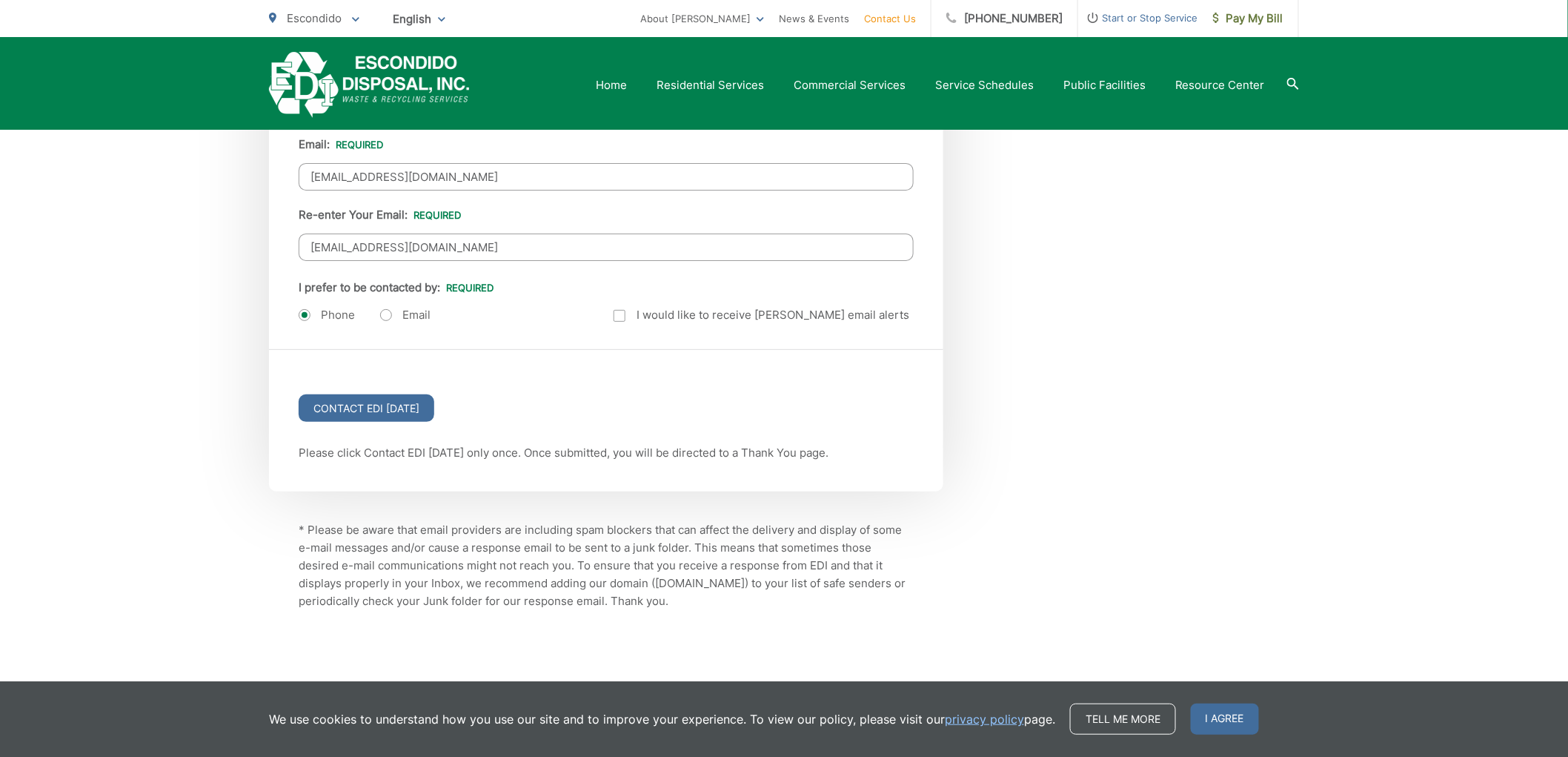
scroll to position [1825, 0]
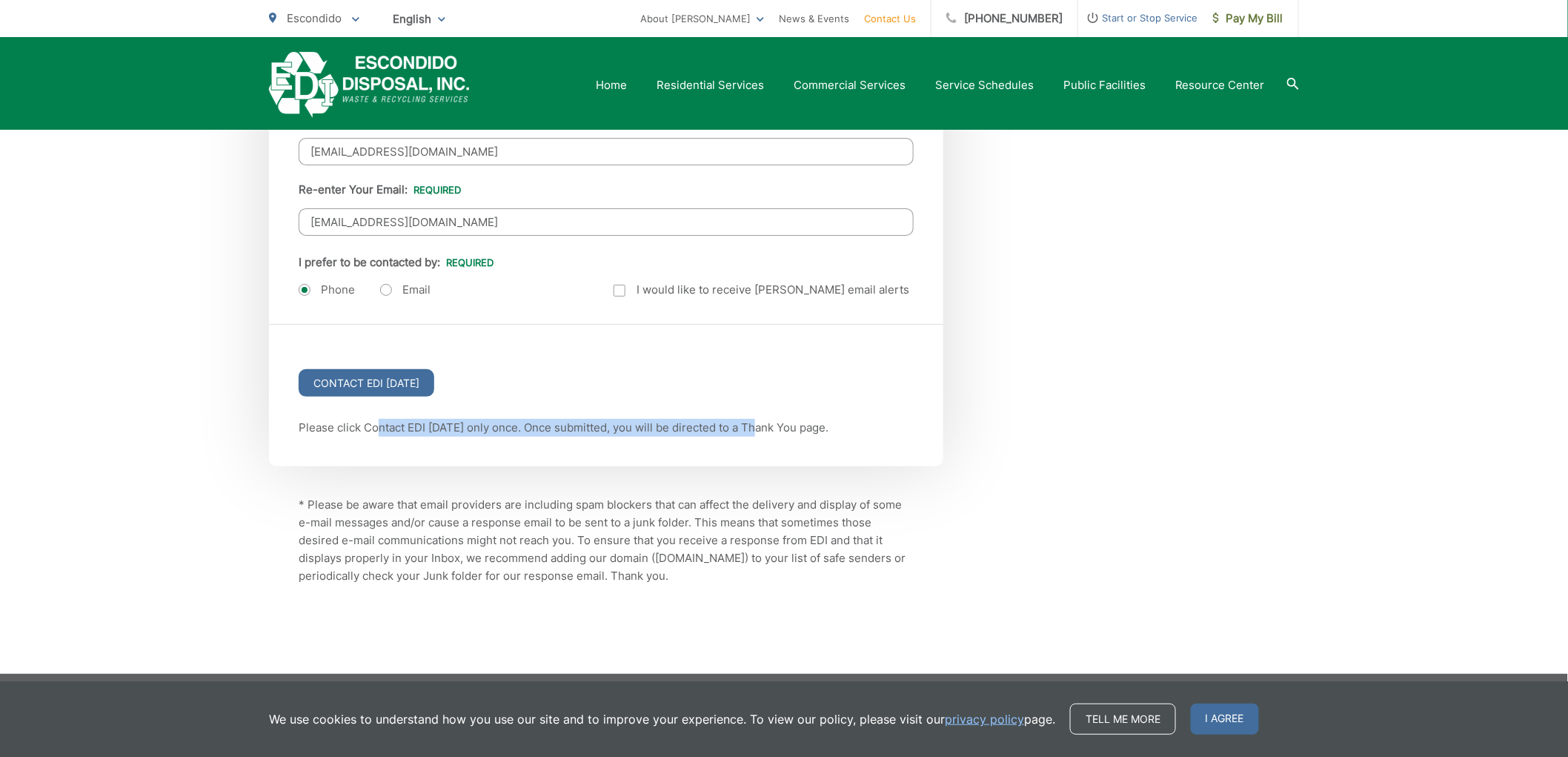
drag, startPoint x: 394, startPoint y: 419, endPoint x: 804, endPoint y: 420, distance: 410.0
click at [774, 420] on p "Please click Contact EDI Today only once. Once submitted, you will be directed …" at bounding box center [605, 428] width 615 height 18
click at [816, 421] on p "Please click Contact EDI Today only once. Once submitted, you will be directed …" at bounding box center [605, 428] width 615 height 18
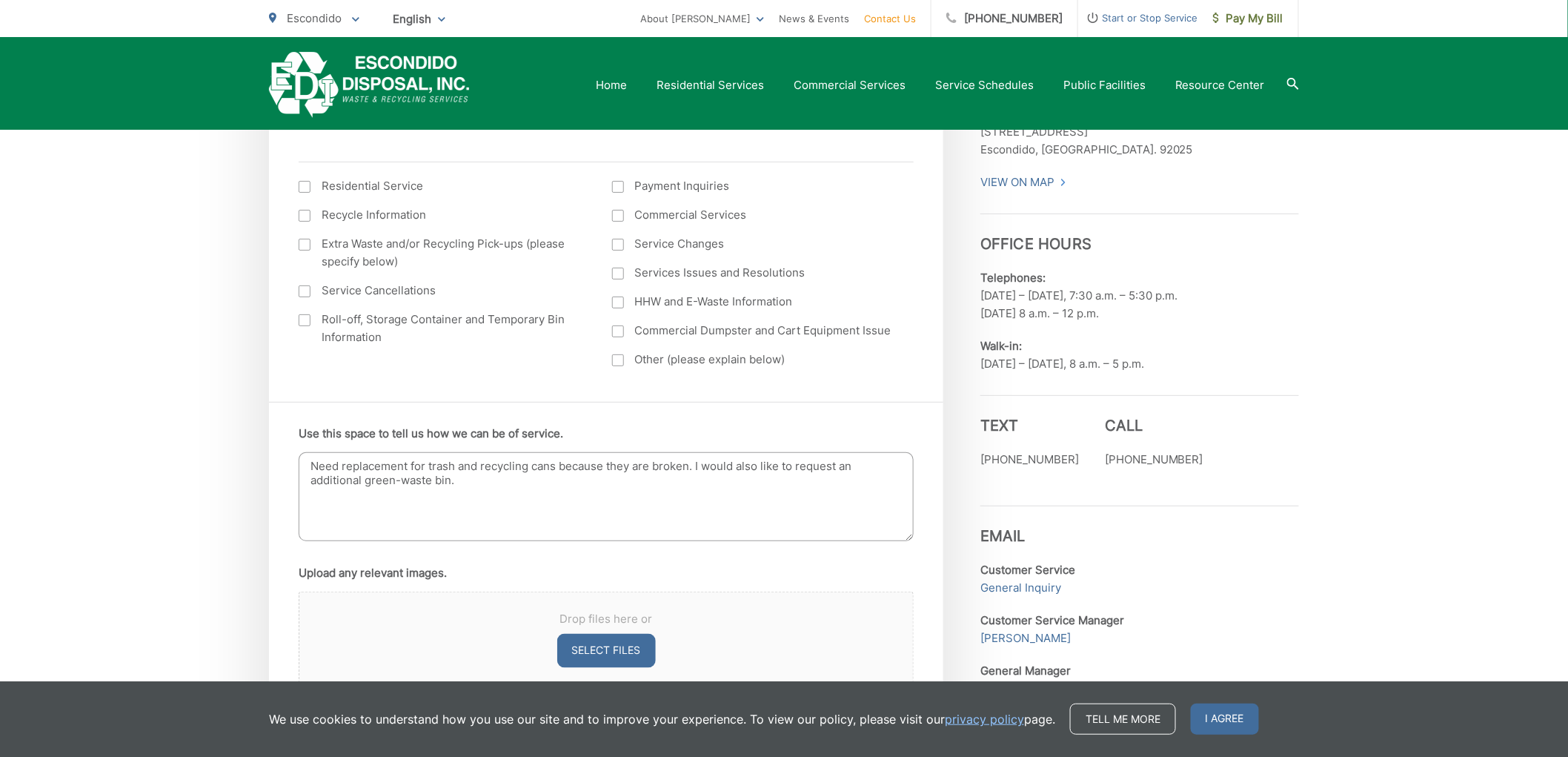
scroll to position [590, 0]
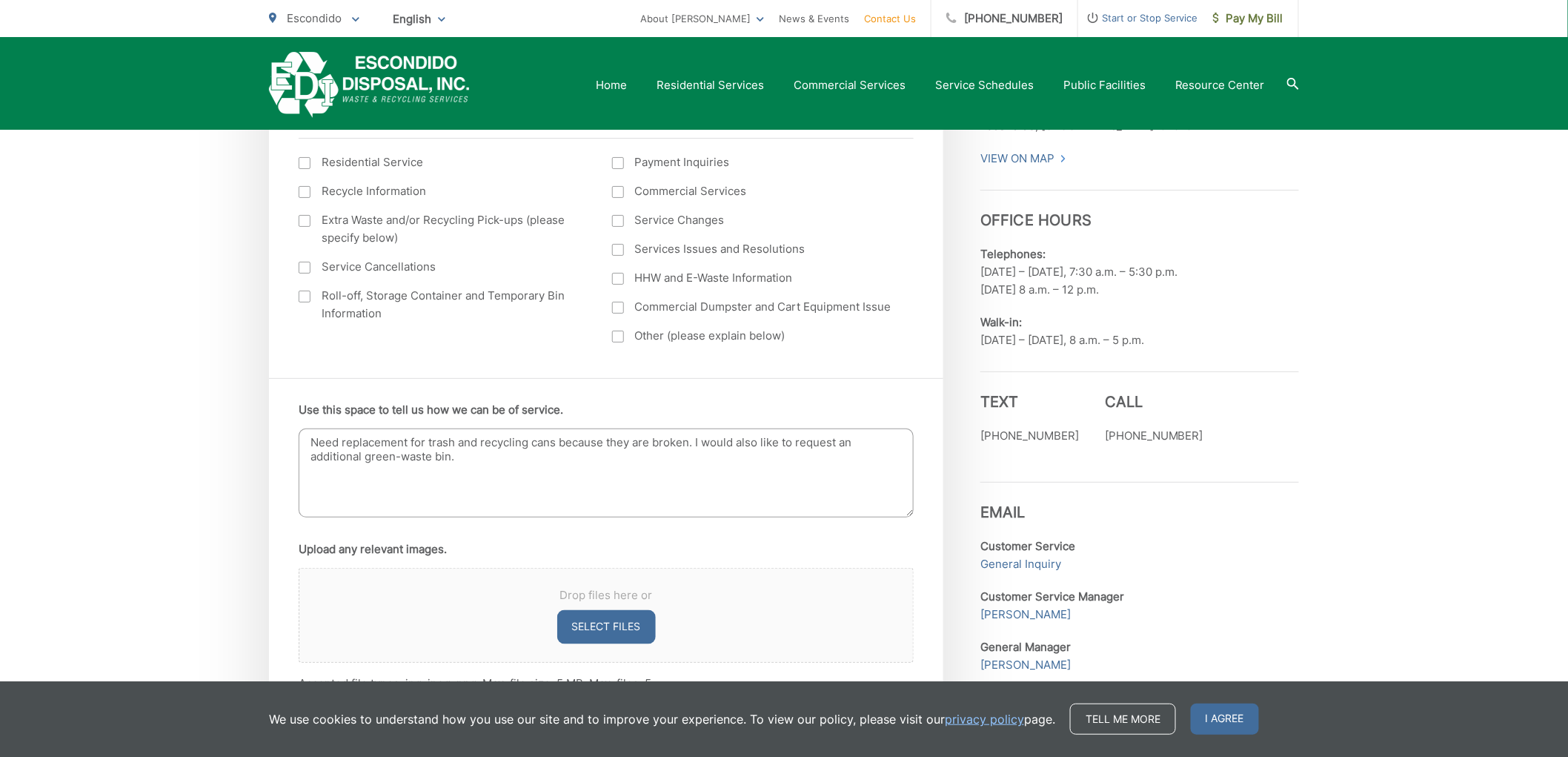
drag, startPoint x: 316, startPoint y: 436, endPoint x: 548, endPoint y: 444, distance: 232.1
click at [547, 444] on textarea "Need replacement for trash and recycling cans because they are broken. I would …" at bounding box center [605, 472] width 615 height 89
click at [548, 444] on textarea "Need replacement for trash and recycling cans because they are broken. I would …" at bounding box center [605, 472] width 615 height 89
click at [471, 443] on textarea "Need replacement for trash and recycling cans because they are broken. I would …" at bounding box center [605, 472] width 615 height 89
click at [511, 441] on textarea "Need replacement for trash and recycling cans because they are broken. I would …" at bounding box center [605, 472] width 615 height 89
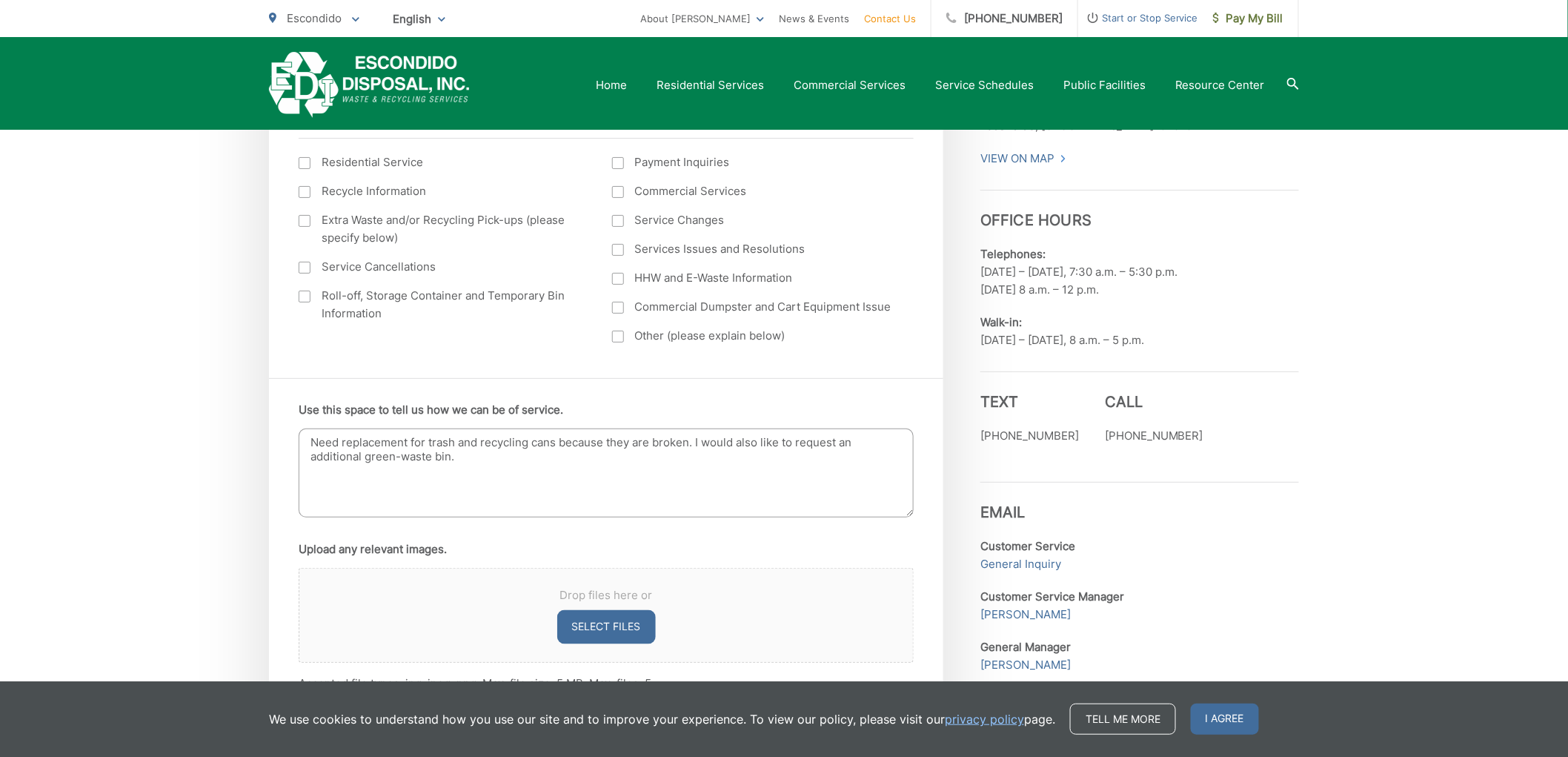
click at [511, 441] on textarea "Need replacement for trash and recycling cans because they are broken. I would …" at bounding box center [605, 472] width 615 height 89
click at [568, 444] on textarea "Need replacement for trash and blue recycling cans because they are broken. I w…" at bounding box center [605, 472] width 615 height 89
click at [551, 455] on textarea "Need replacement for trash and blue recycling bins because they are broken. I w…" at bounding box center [605, 472] width 615 height 89
click at [502, 477] on textarea "Need replacement for trash and blue recycling bins because they are broken. I w…" at bounding box center [605, 472] width 615 height 89
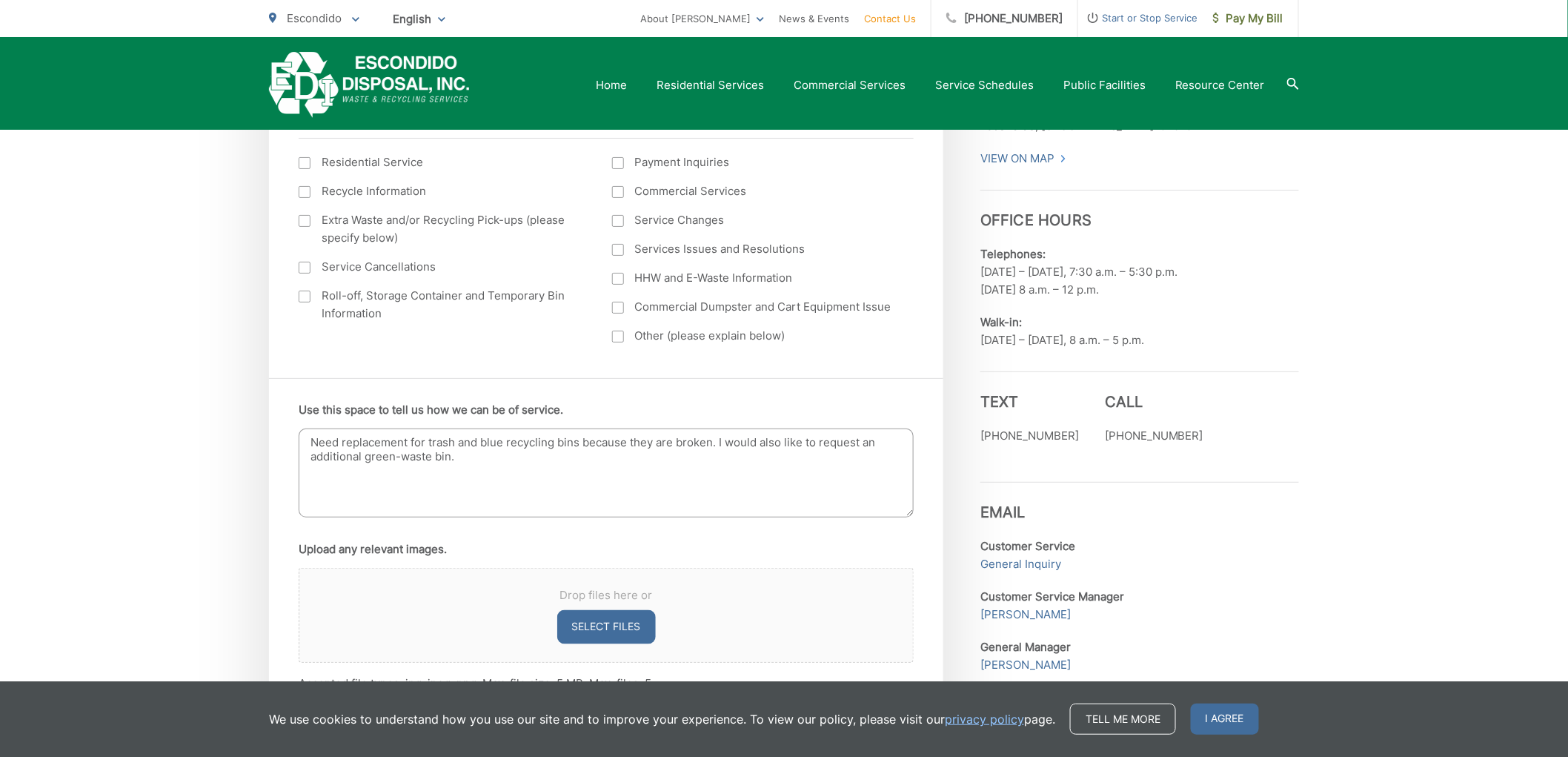
type textarea "Need replacement for trash and blue recycling bins because they are broken. I w…"
drag, startPoint x: 294, startPoint y: 428, endPoint x: 615, endPoint y: 427, distance: 321.0
click at [612, 427] on div "Use this space to tell us how we can be of service. Need replacement for trash …" at bounding box center [606, 546] width 674 height 336
click at [615, 428] on textarea "Need replacement for trash and blue recycling bins because they are broken. I w…" at bounding box center [605, 472] width 615 height 89
click at [701, 443] on textarea "Need replacement for trash and blue recycling bins because they are broken. I w…" at bounding box center [605, 472] width 615 height 89
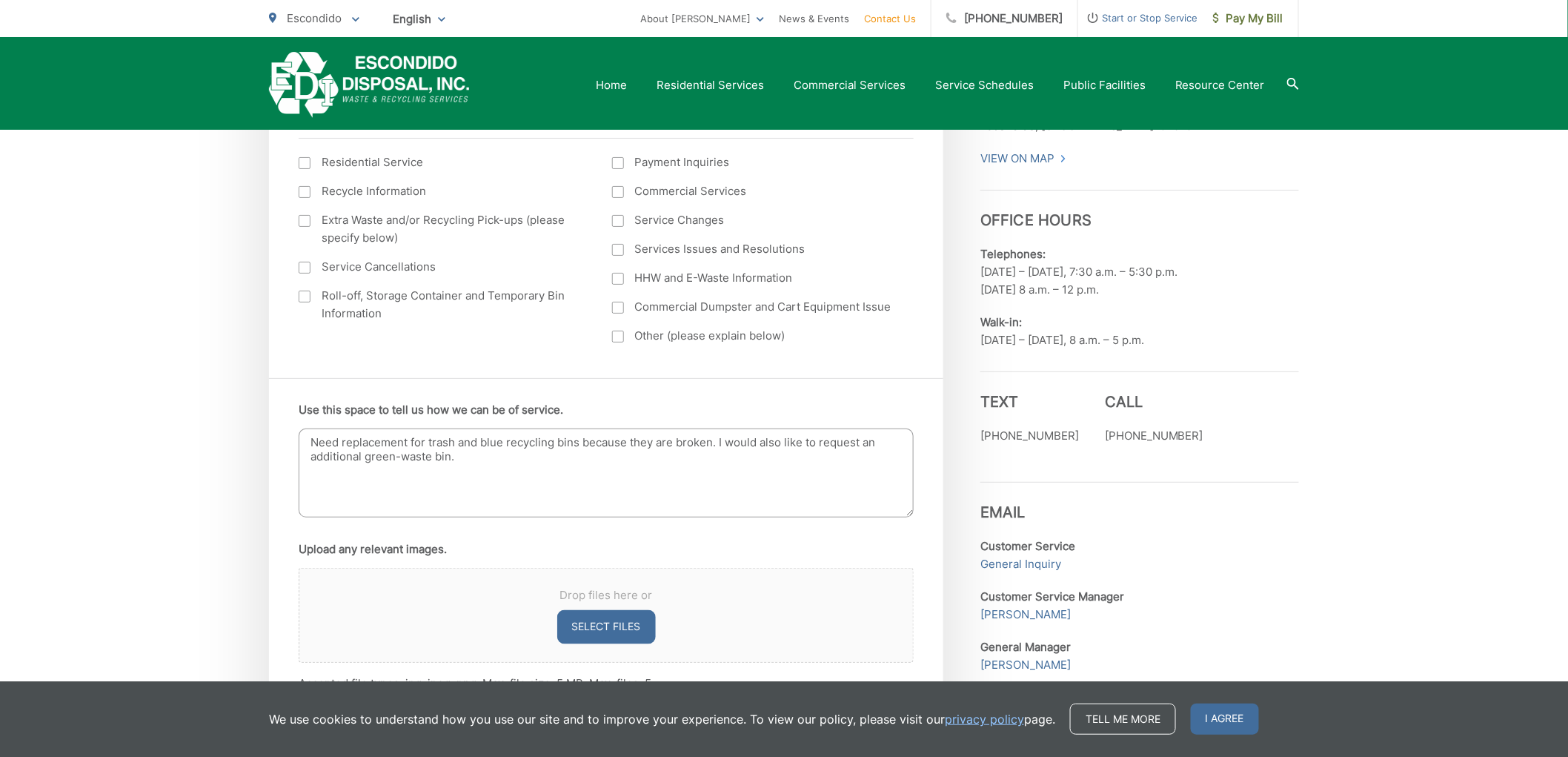
click at [713, 441] on textarea "Need replacement for trash and blue recycling bins because they are broken. I w…" at bounding box center [605, 472] width 615 height 89
drag, startPoint x: 744, startPoint y: 441, endPoint x: 794, endPoint y: 461, distance: 53.9
click at [791, 458] on textarea "Need replacement for trash and blue recycling bins because they are broken. I w…" at bounding box center [605, 472] width 615 height 89
click at [794, 461] on textarea "Need replacement for trash and blue recycling bins because they are broken. I w…" at bounding box center [605, 472] width 615 height 89
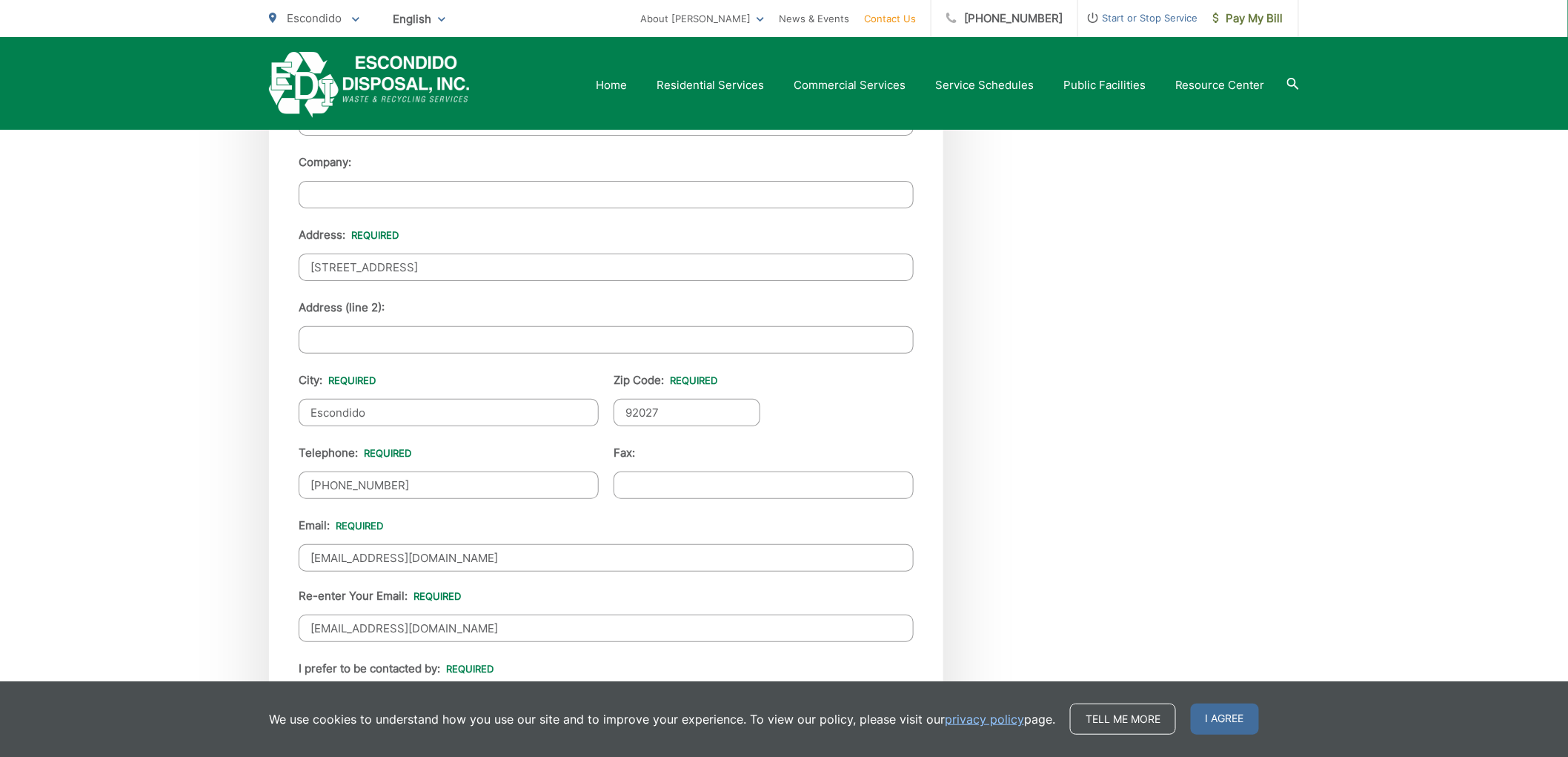
scroll to position [1825, 0]
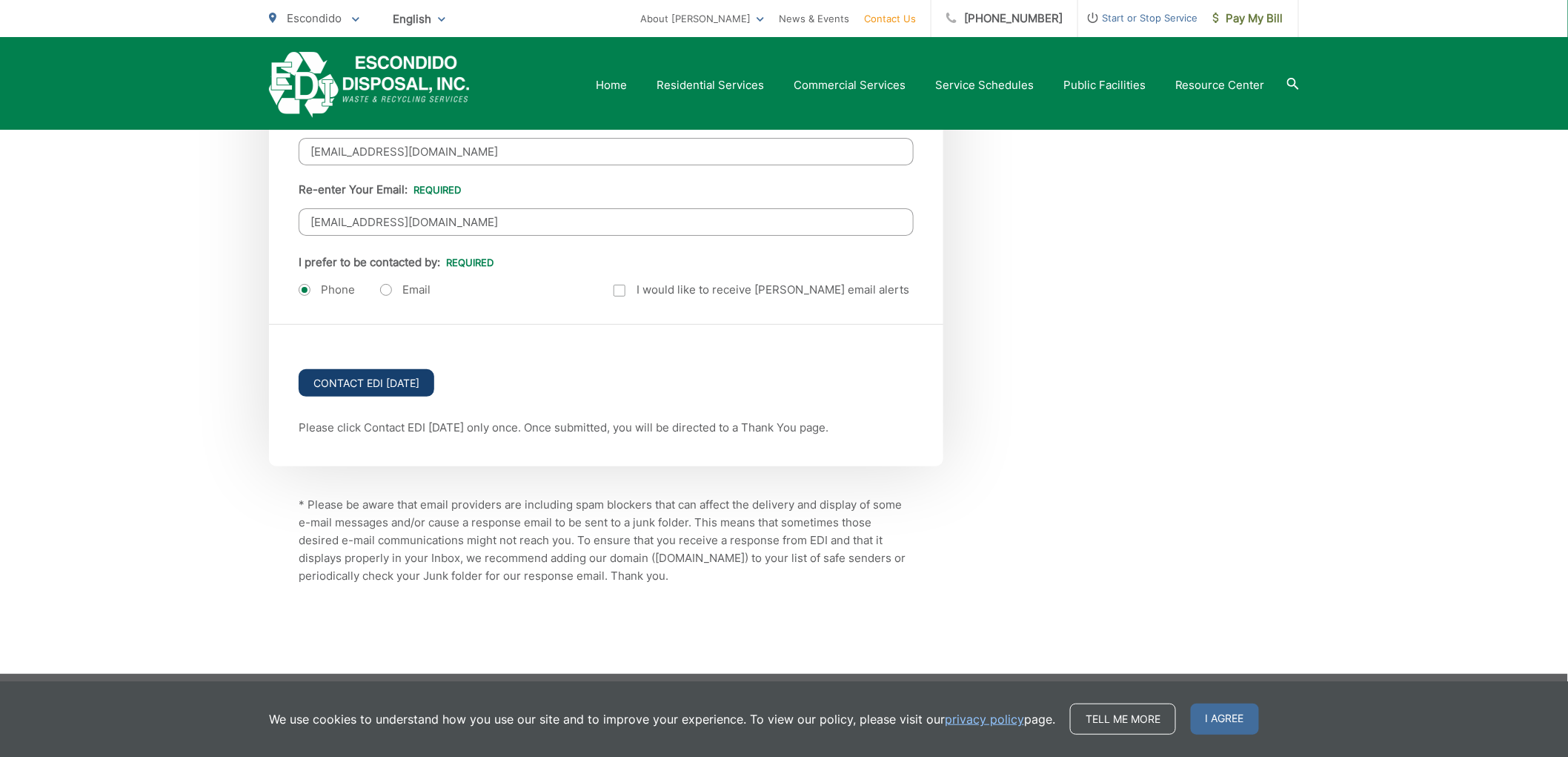
click at [397, 376] on input "Contact EDI Today" at bounding box center [366, 383] width 136 height 28
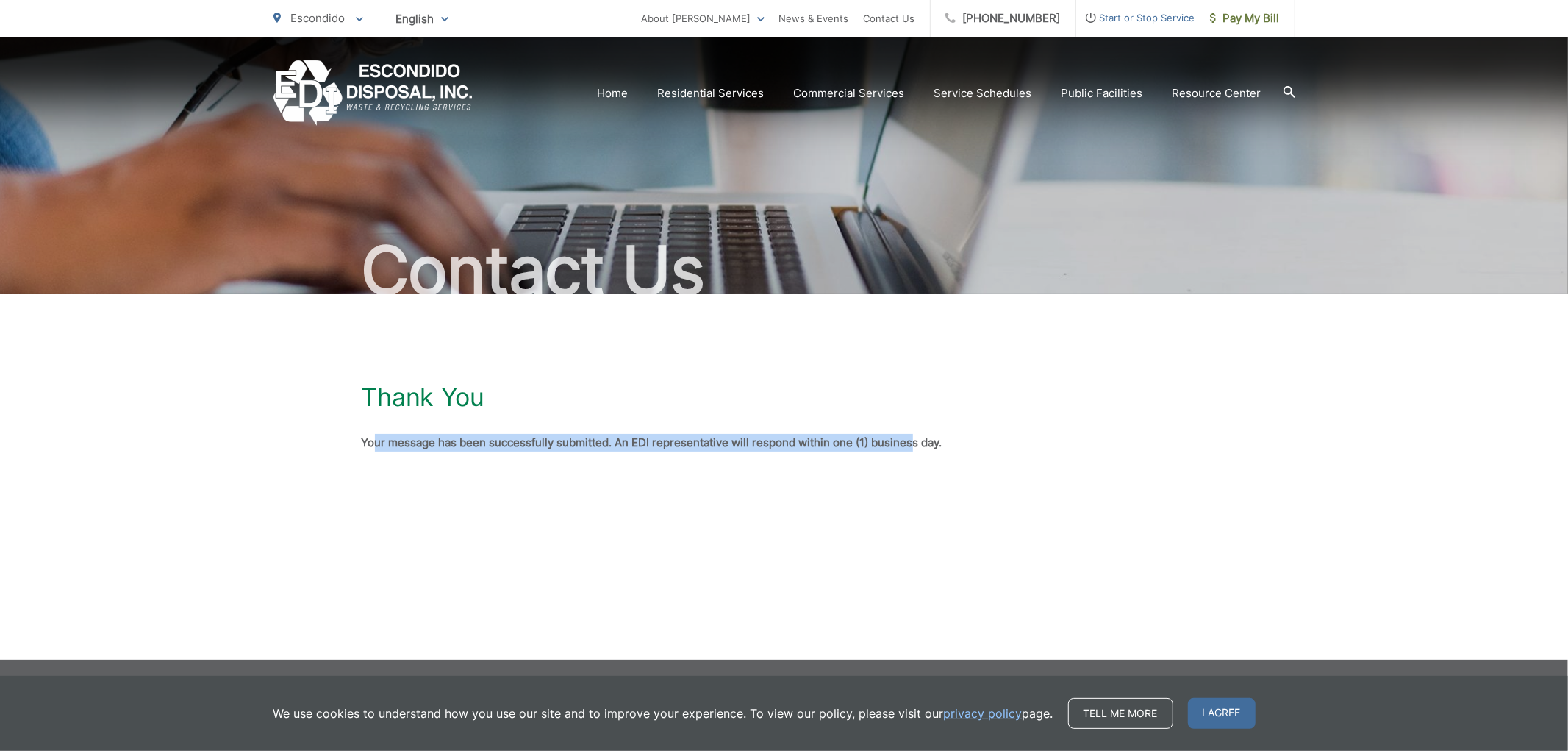
drag, startPoint x: 377, startPoint y: 442, endPoint x: 975, endPoint y: 443, distance: 598.0
click at [939, 443] on strong "Your message has been successfully submitted. An EDI representative will respon…" at bounding box center [652, 442] width 581 height 14
click at [975, 443] on p "Your message has been successfully submitted. An EDI representative will respon…" at bounding box center [784, 442] width 846 height 18
drag, startPoint x: 849, startPoint y: 443, endPoint x: 308, endPoint y: 402, distance: 542.6
click at [308, 402] on div "Thank You Your message has been successfully submitted. An EDI representative w…" at bounding box center [784, 416] width 1568 height 246
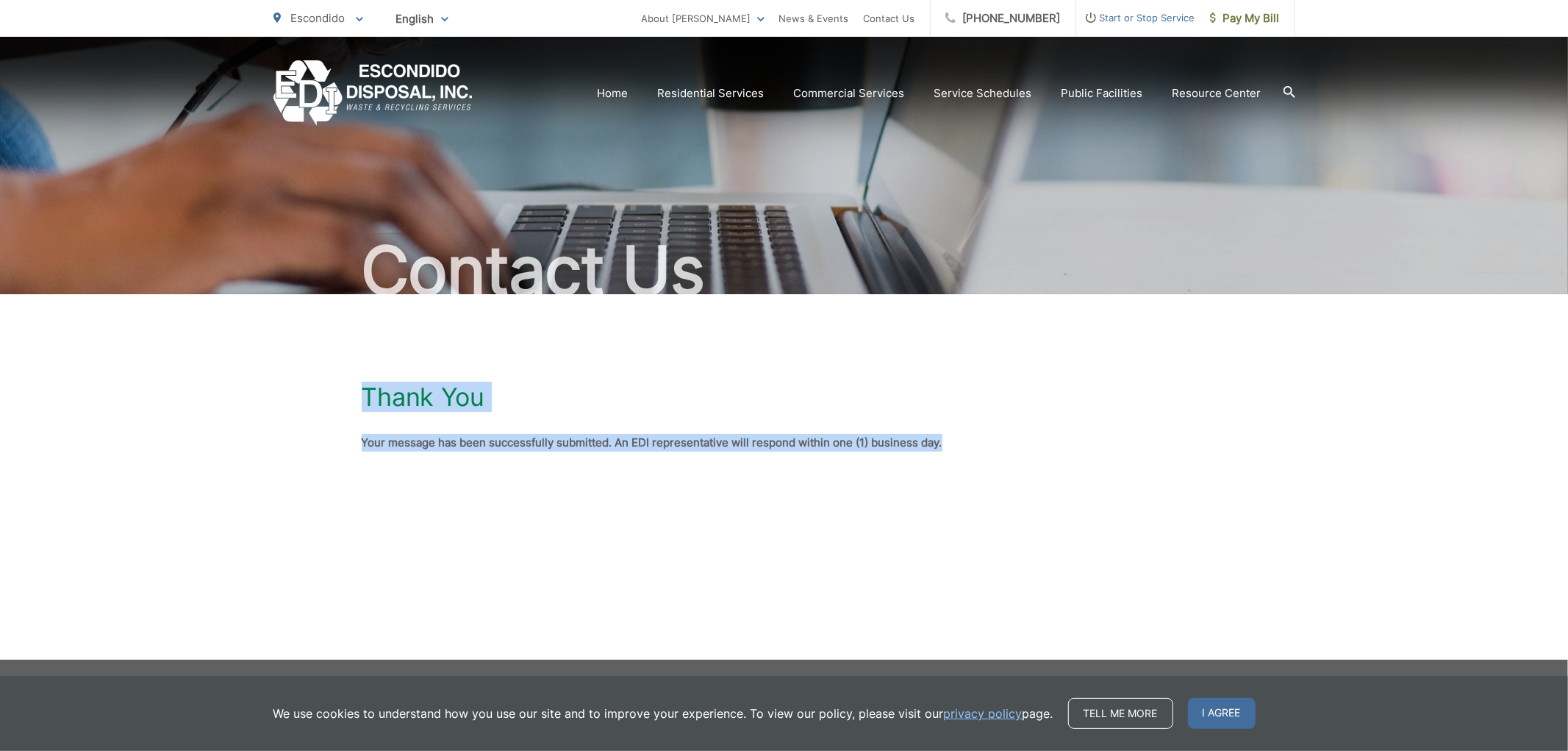
click at [333, 395] on div "Thank You Your message has been successfully submitted. An EDI representative w…" at bounding box center [784, 416] width 1568 height 246
drag, startPoint x: 677, startPoint y: 449, endPoint x: 1026, endPoint y: 468, distance: 349.5
click at [976, 468] on div "Thank You Your message has been successfully submitted. An EDI representative w…" at bounding box center [784, 416] width 846 height 246
click at [1026, 468] on div "Thank You Your message has been successfully submitted. An EDI representative w…" at bounding box center [784, 416] width 846 height 246
drag, startPoint x: 716, startPoint y: 436, endPoint x: 371, endPoint y: 375, distance: 350.4
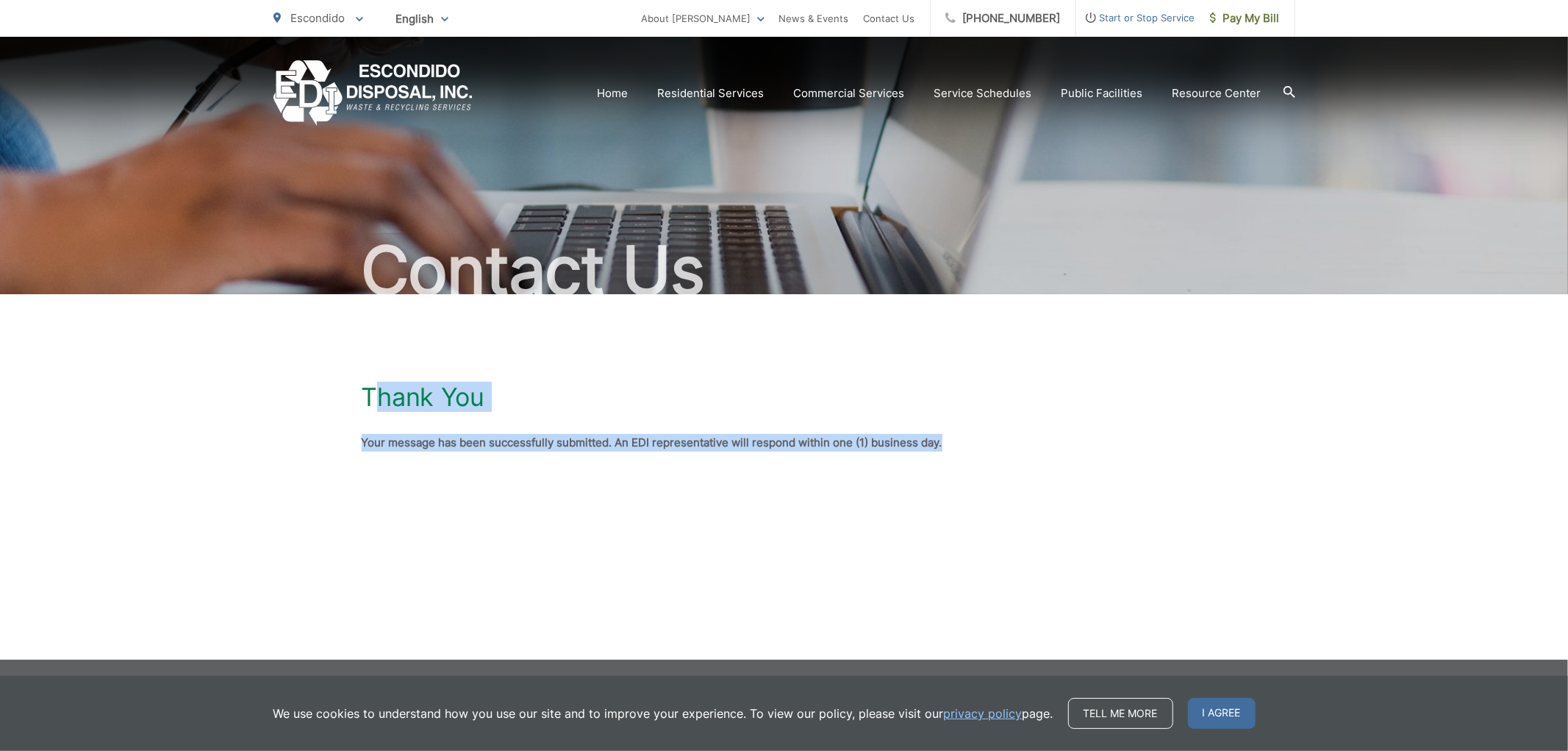
click at [371, 375] on div "Thank You Your message has been successfully submitted. An EDI representative w…" at bounding box center [784, 416] width 846 height 246
drag, startPoint x: 360, startPoint y: 396, endPoint x: 1029, endPoint y: 468, distance: 672.9
click at [1024, 468] on div "Thank You Your message has been successfully submitted. An EDI representative w…" at bounding box center [784, 416] width 1568 height 246
click at [1029, 468] on div "Thank You Your message has been successfully submitted. An EDI representative w…" at bounding box center [784, 416] width 846 height 246
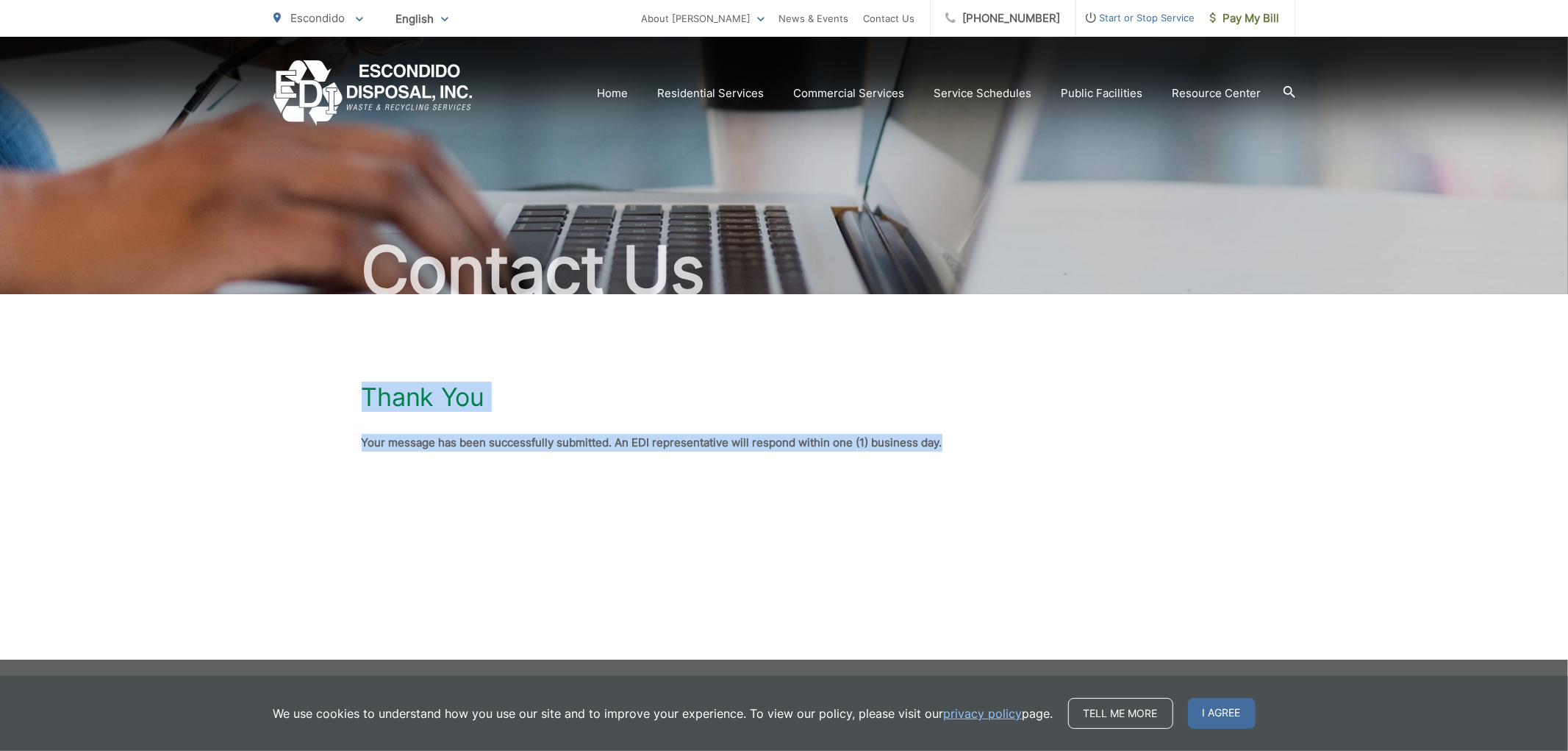
drag, startPoint x: 910, startPoint y: 449, endPoint x: 259, endPoint y: 392, distance: 653.5
click at [259, 392] on div "Thank You Your message has been successfully submitted. An EDI representative w…" at bounding box center [784, 416] width 1568 height 246
click at [621, 426] on div "Thank You Your message has been successfully submitted. An EDI representative w…" at bounding box center [784, 416] width 846 height 246
drag, startPoint x: 343, startPoint y: 396, endPoint x: 1069, endPoint y: 481, distance: 731.0
click at [1068, 480] on div "Thank You Your message has been successfully submitted. An EDI representative w…" at bounding box center [784, 416] width 1568 height 246
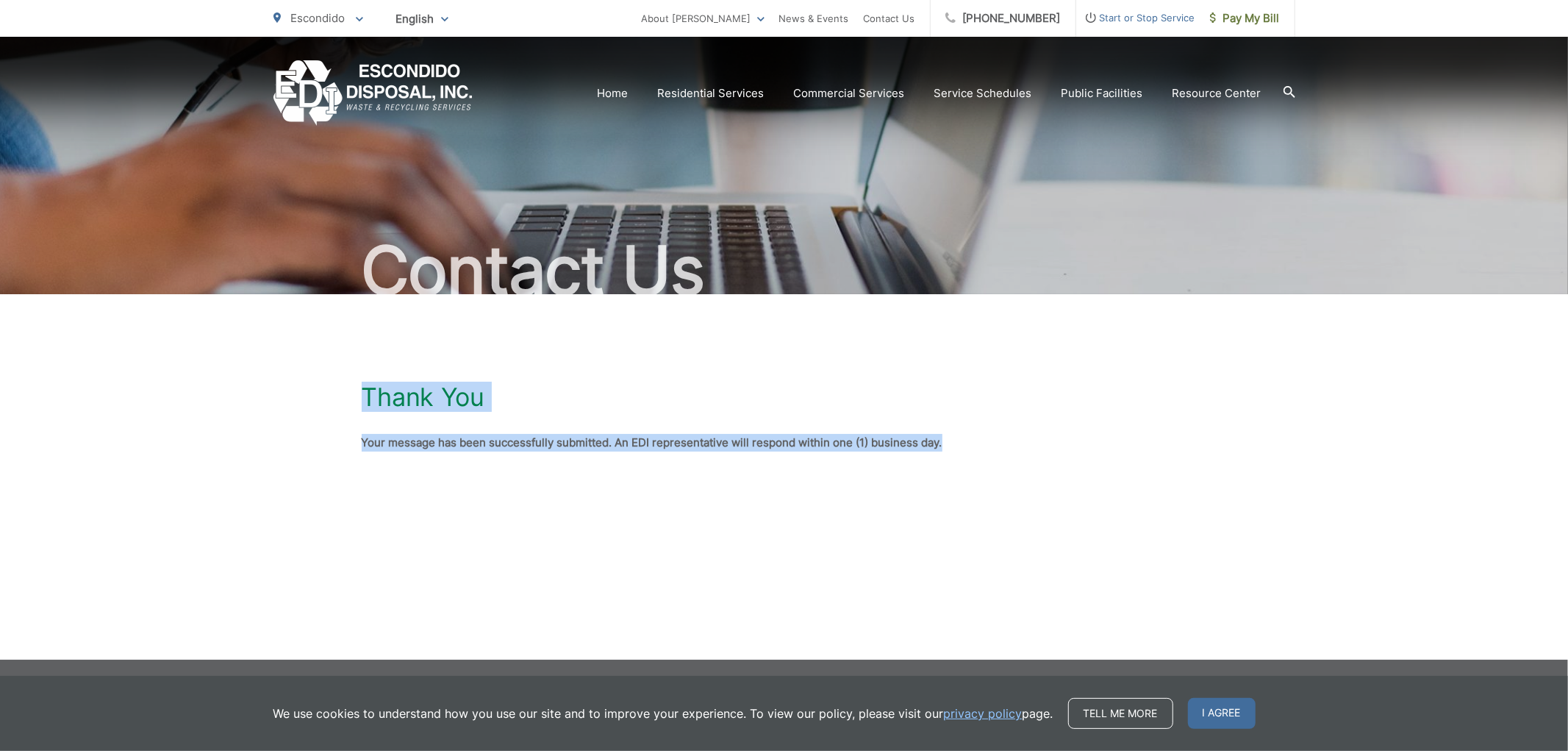
click at [1069, 481] on div "Thank You Your message has been successfully submitted. An EDI representative w…" at bounding box center [784, 416] width 846 height 246
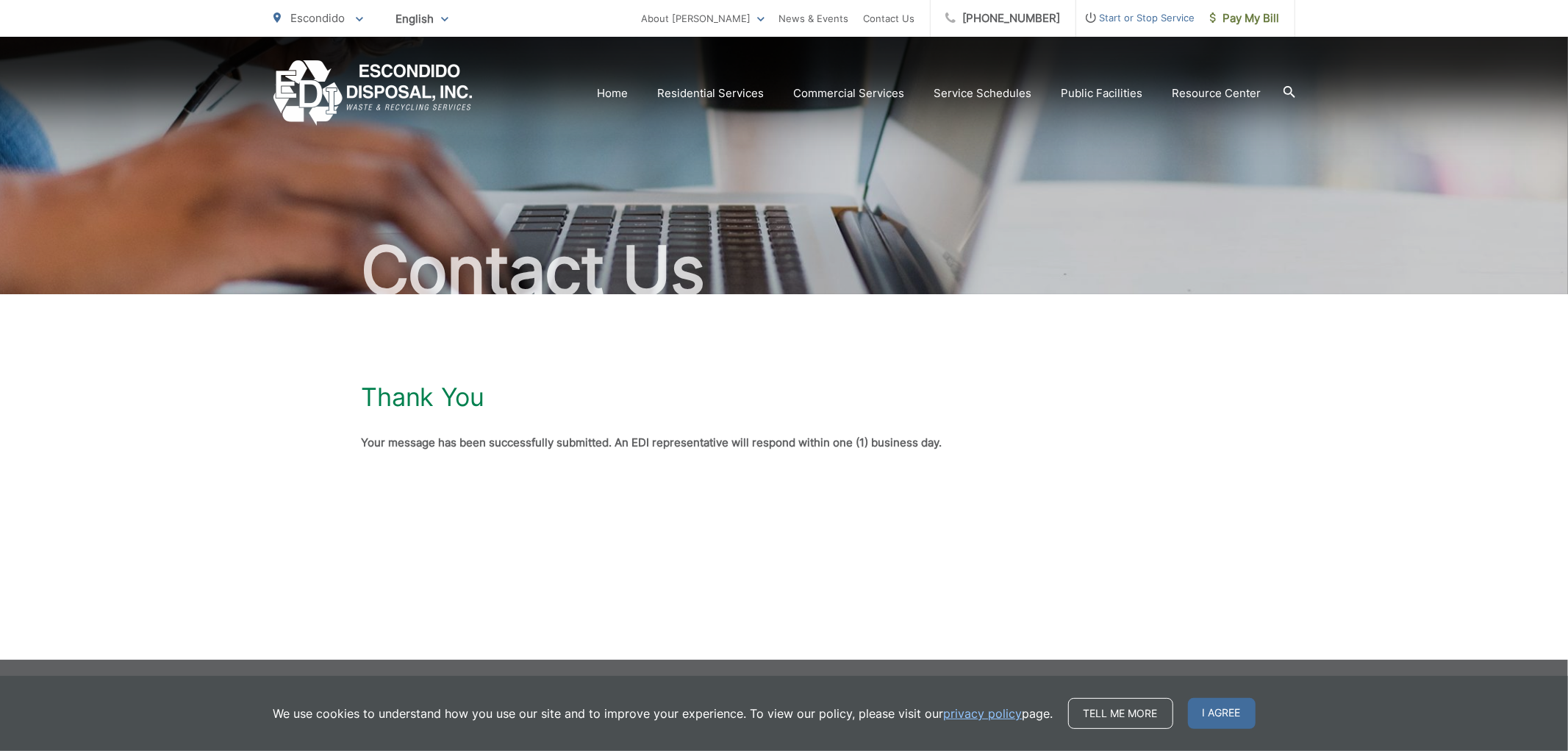
click at [1059, 526] on div "Thank You Your message has been successfully submitted. An EDI representative w…" at bounding box center [784, 416] width 846 height 246
click at [1037, 465] on div "Thank You Your message has been successfully submitted. An EDI representative w…" at bounding box center [784, 416] width 846 height 246
click at [660, 427] on div "Thank You Your message has been successfully submitted. An EDI representative w…" at bounding box center [784, 416] width 846 height 246
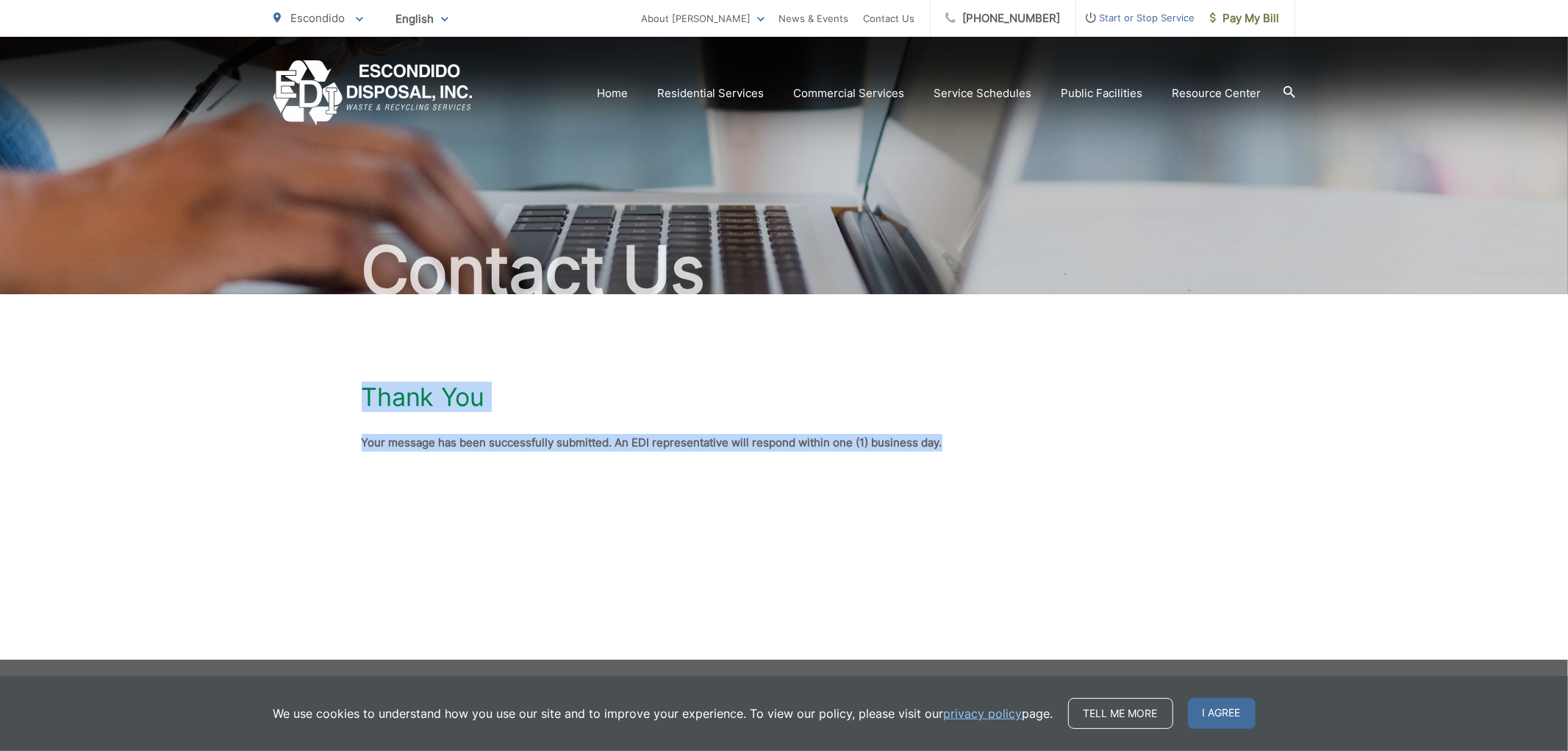
drag, startPoint x: 351, startPoint y: 375, endPoint x: 1020, endPoint y: 474, distance: 676.3
click at [1016, 474] on div "Thank You Your message has been successfully submitted. An EDI representative w…" at bounding box center [784, 416] width 1568 height 246
click at [1020, 474] on div "Thank You Your message has been successfully submitted. An EDI representative w…" at bounding box center [784, 416] width 846 height 246
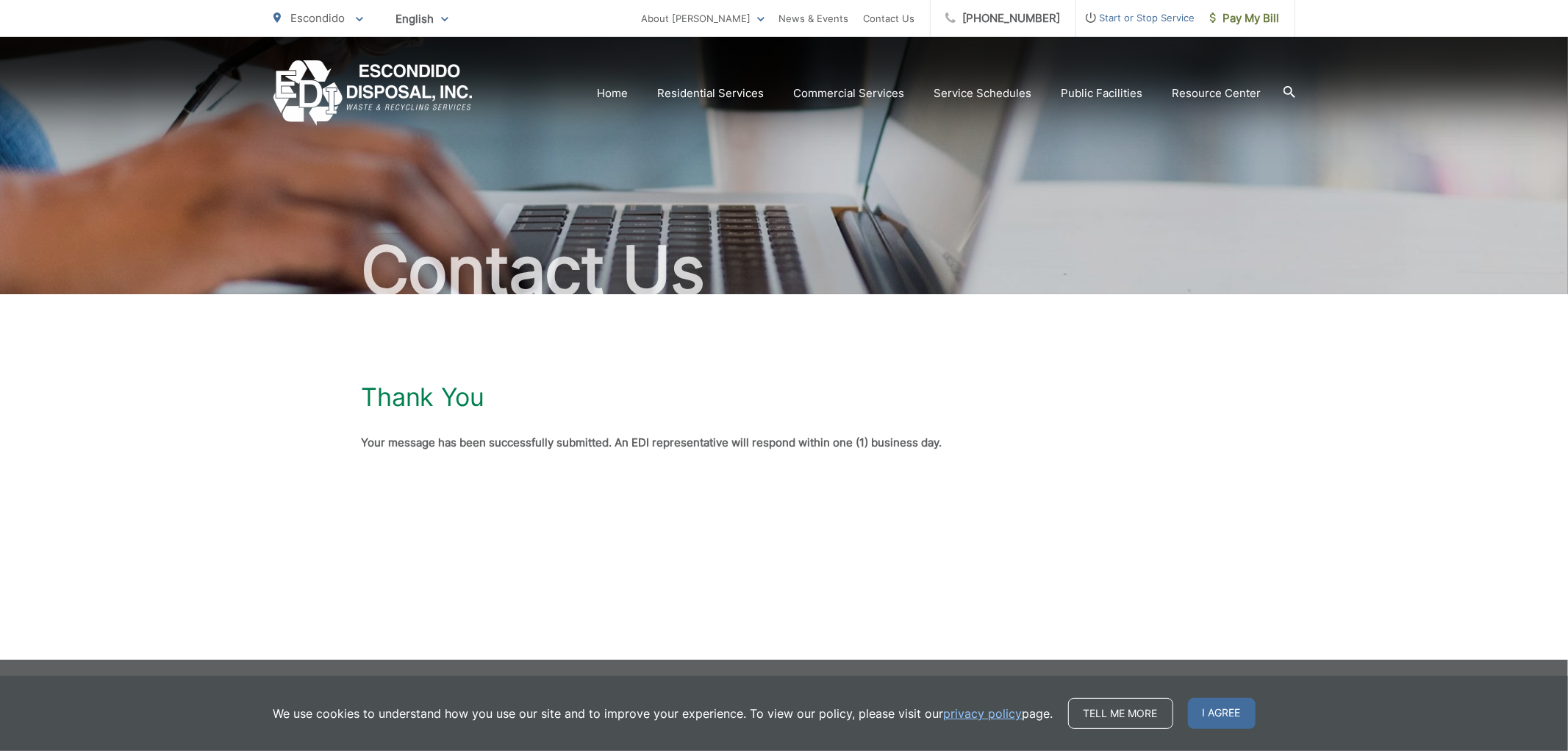
click at [799, 436] on strong "Your message has been successfully submitted. An EDI representative will respon…" at bounding box center [652, 442] width 581 height 14
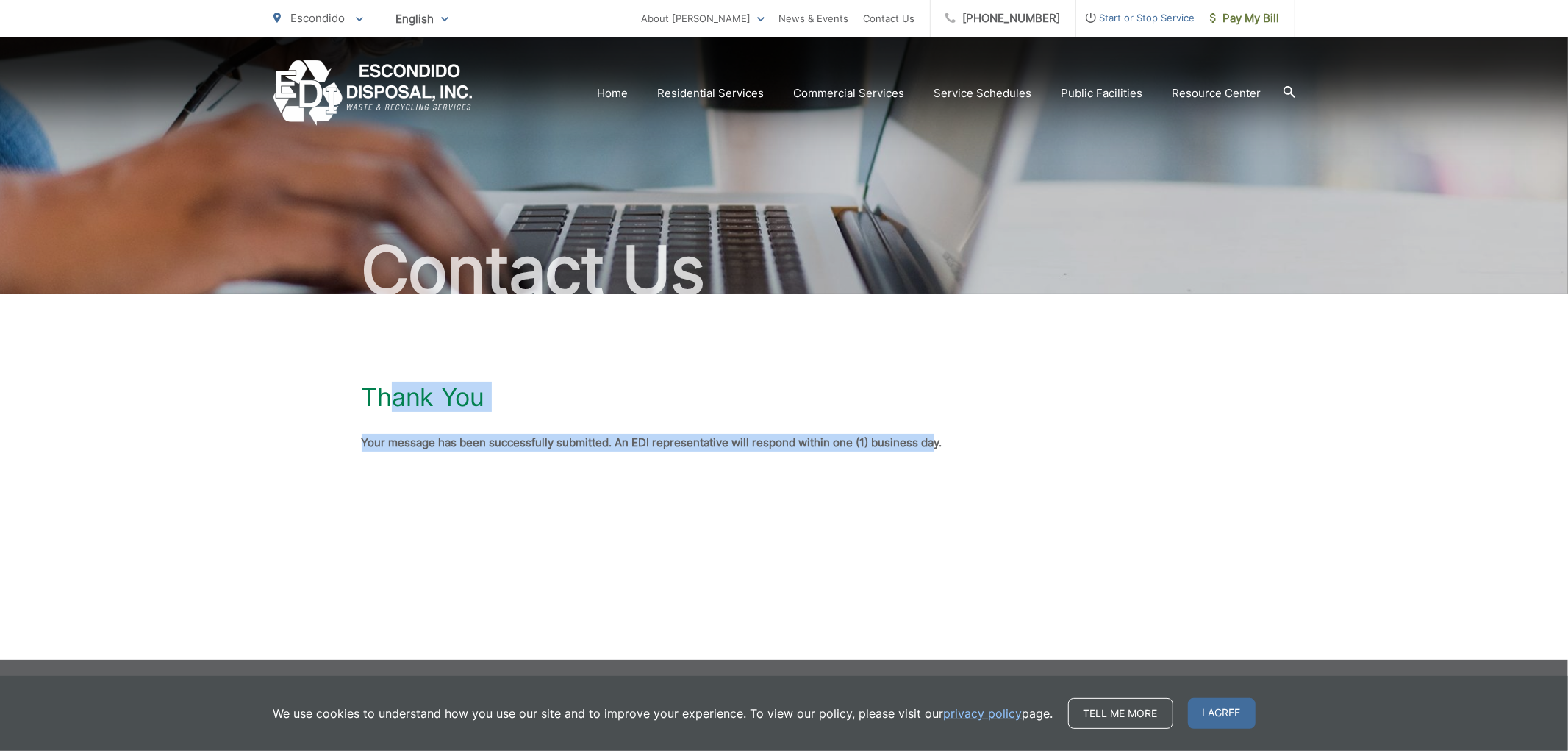
drag, startPoint x: 770, startPoint y: 420, endPoint x: 396, endPoint y: 391, distance: 375.1
click at [396, 391] on div "Thank You Your message has been successfully submitted. An EDI representative w…" at bounding box center [784, 416] width 846 height 246
click at [396, 391] on h1 "Thank You" at bounding box center [423, 397] width 122 height 29
drag, startPoint x: 346, startPoint y: 390, endPoint x: 1010, endPoint y: 438, distance: 665.7
click at [1009, 439] on div "Thank You Your message has been successfully submitted. An EDI representative w…" at bounding box center [784, 416] width 1568 height 246
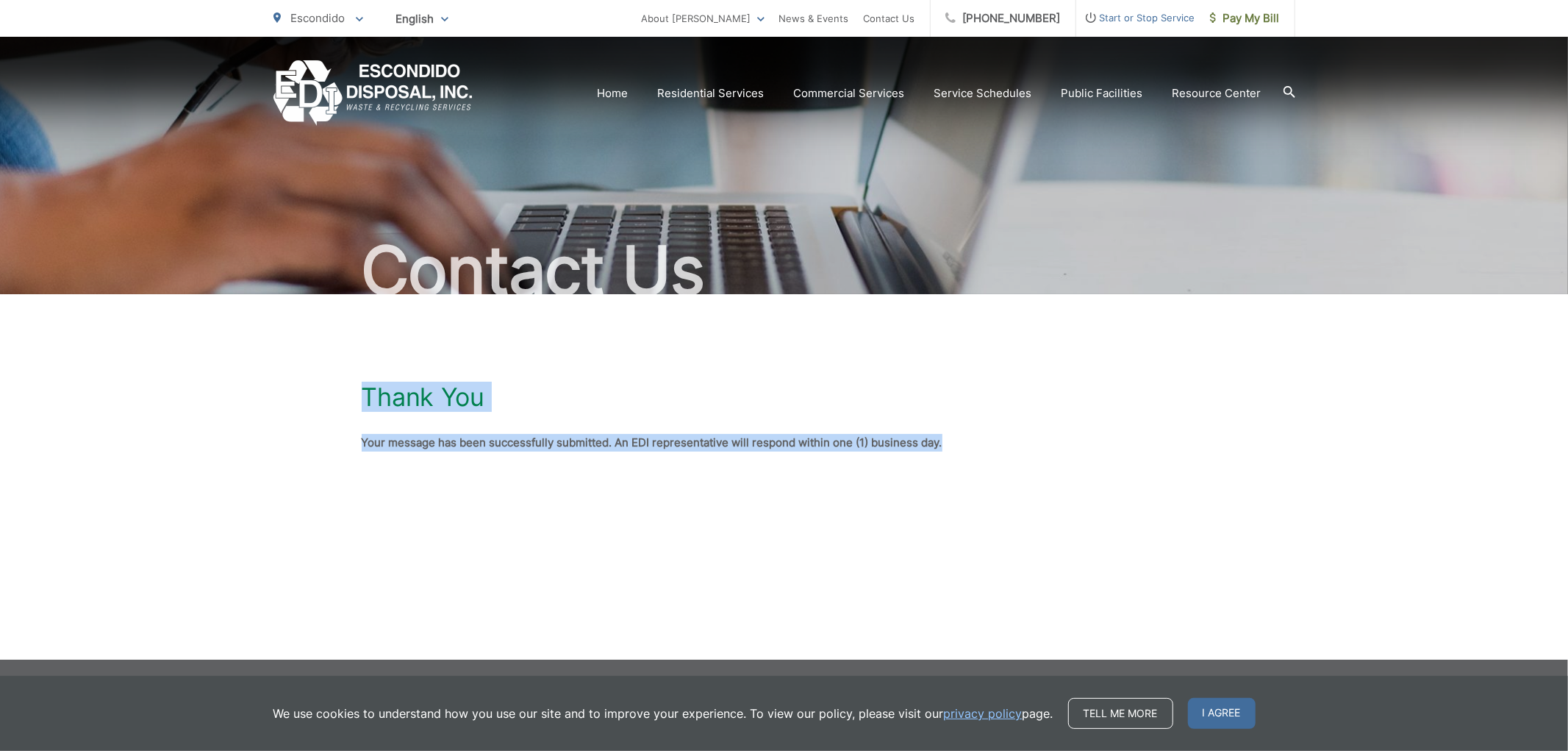
click at [1010, 437] on p "Your message has been successfully submitted. An EDI representative will respon…" at bounding box center [784, 442] width 846 height 18
drag, startPoint x: 862, startPoint y: 442, endPoint x: 338, endPoint y: 398, distance: 525.8
click at [338, 398] on div "Thank You Your message has been successfully submitted. An EDI representative w…" at bounding box center [784, 416] width 1568 height 246
click at [363, 392] on h1 "Thank You" at bounding box center [423, 397] width 122 height 29
click at [350, 390] on div "Thank You Your message has been successfully submitted. An EDI representative w…" at bounding box center [784, 416] width 1568 height 246
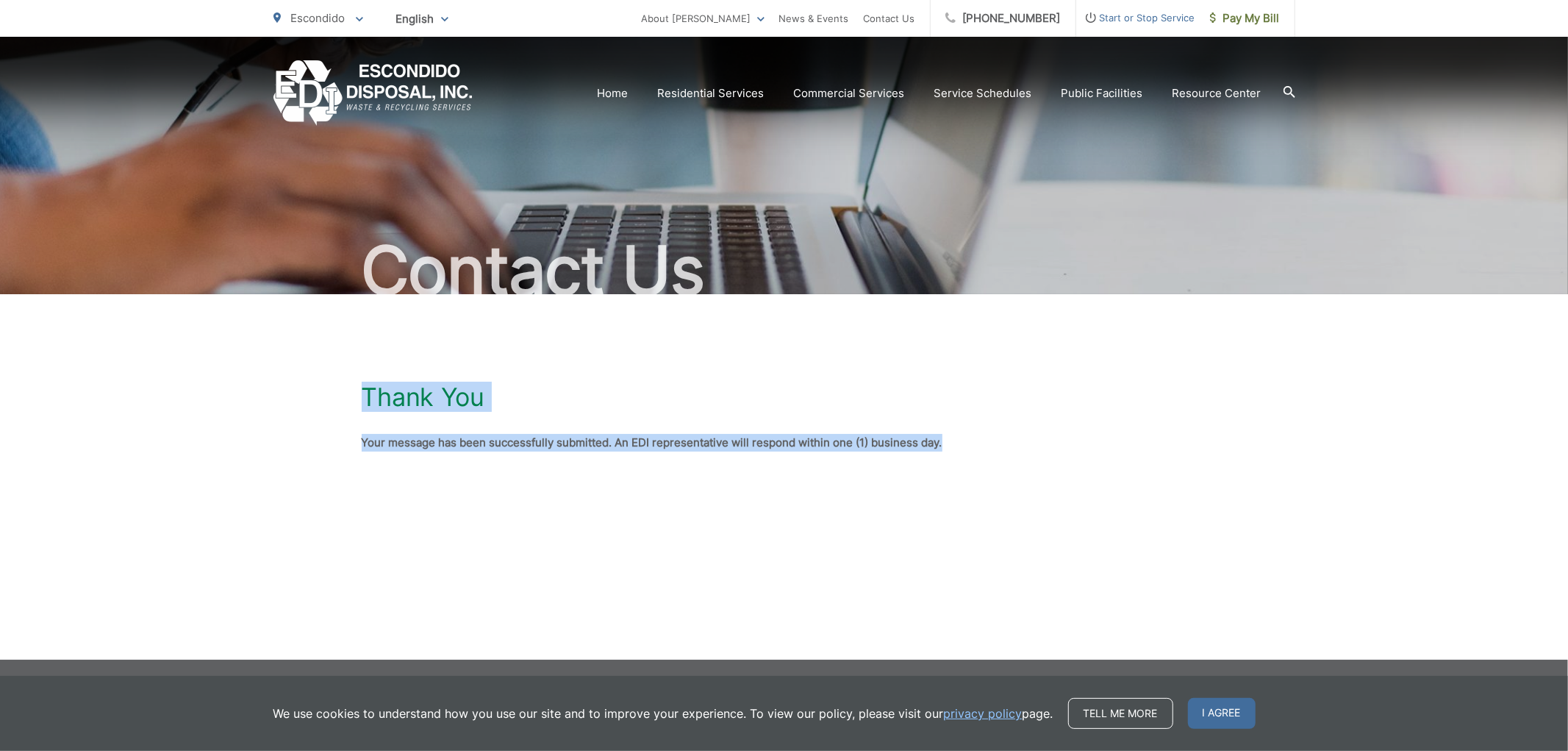
click at [396, 386] on h1 "Thank You" at bounding box center [423, 397] width 122 height 29
drag, startPoint x: 365, startPoint y: 393, endPoint x: 1061, endPoint y: 494, distance: 703.3
click at [1052, 493] on div "Thank You Your message has been successfully submitted. An EDI representative w…" at bounding box center [784, 416] width 846 height 246
click at [1061, 494] on div "Thank You Your message has been successfully submitted. An EDI representative w…" at bounding box center [784, 416] width 846 height 246
drag, startPoint x: 735, startPoint y: 435, endPoint x: 210, endPoint y: 361, distance: 530.2
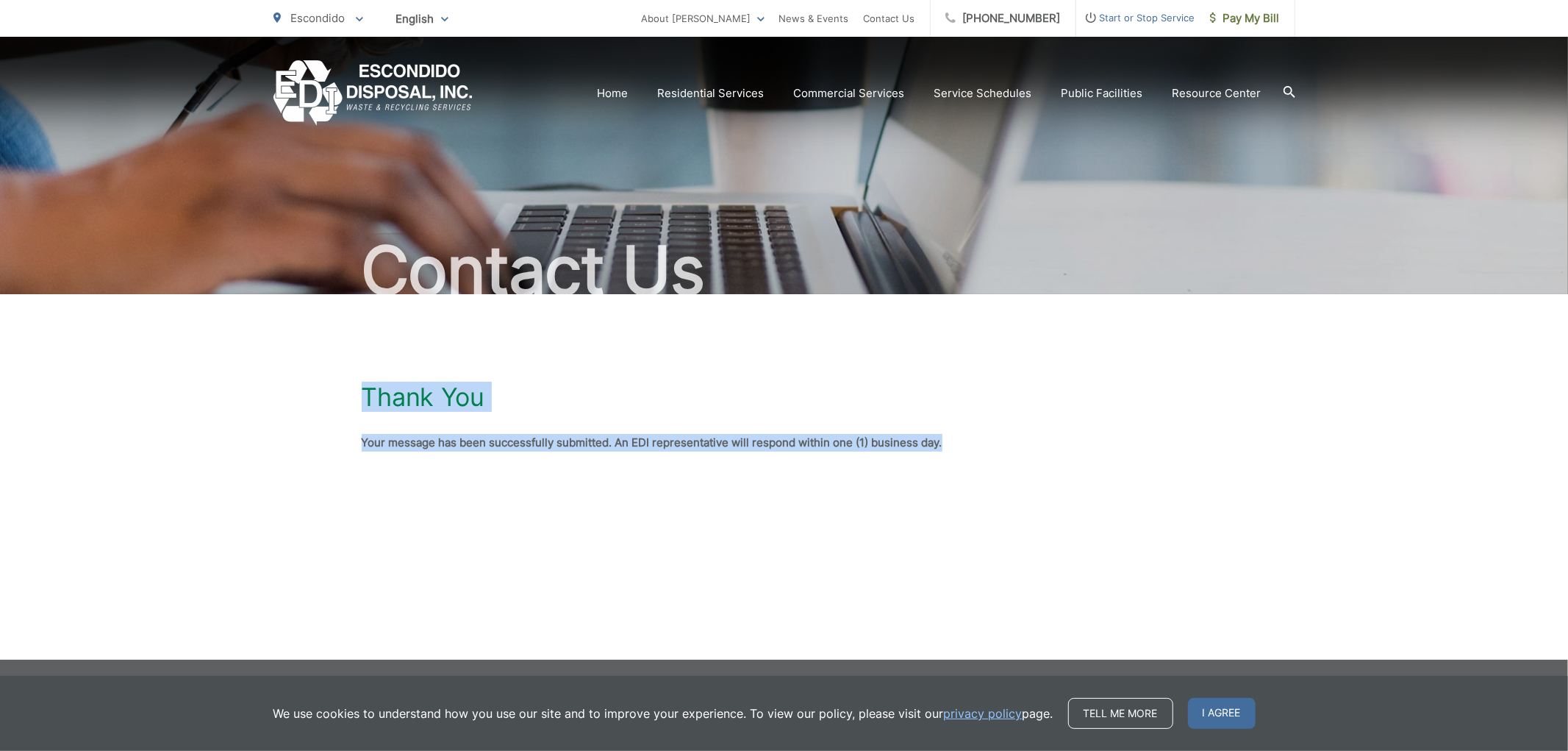
click at [210, 361] on div "Thank You Your message has been successfully submitted. An EDI representative w…" at bounding box center [784, 416] width 1568 height 246
click at [210, 364] on div "Thank You Your message has been successfully submitted. An EDI representative w…" at bounding box center [784, 416] width 1568 height 246
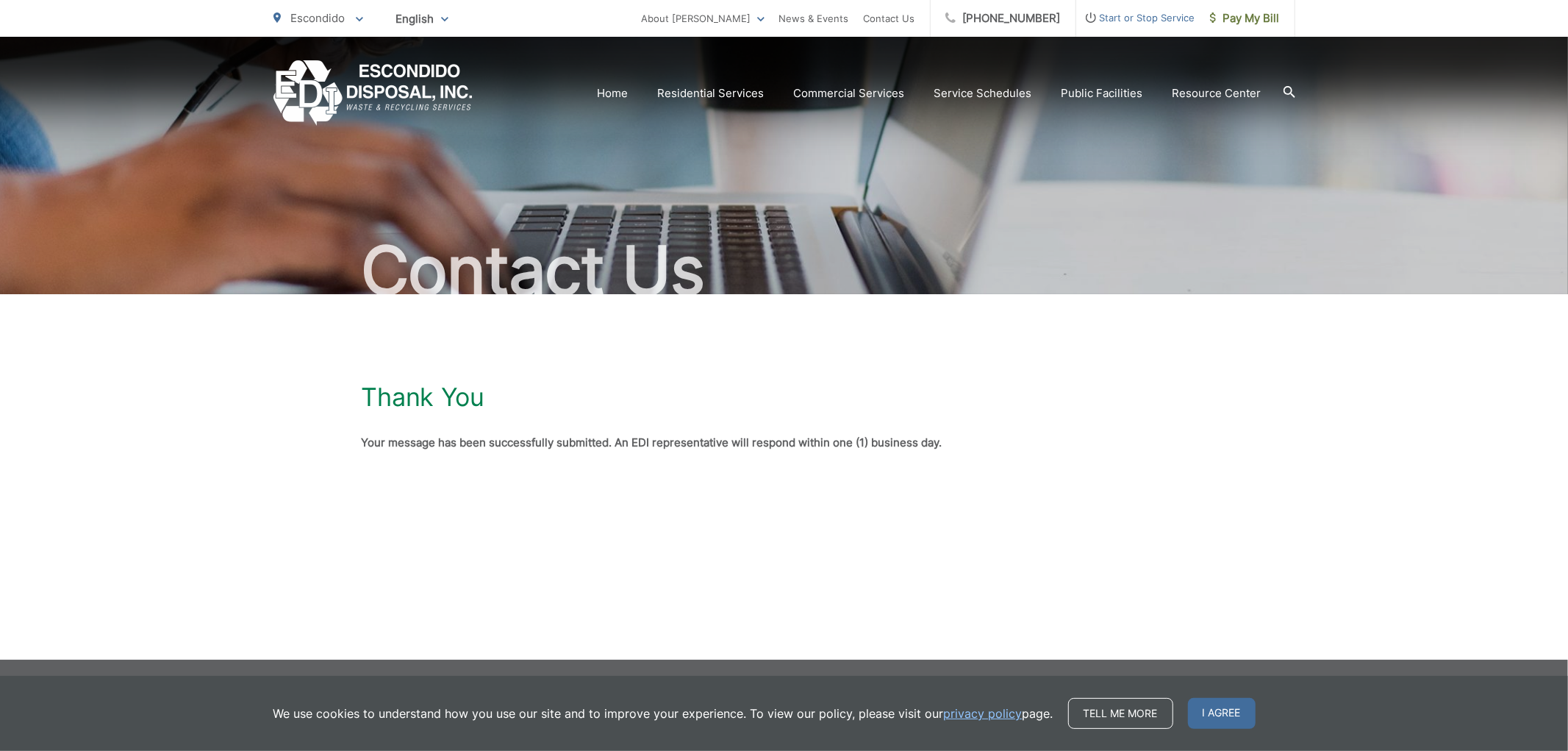
click at [339, 390] on div "Thank You Your message has been successfully submitted. An EDI representative w…" at bounding box center [784, 416] width 1568 height 246
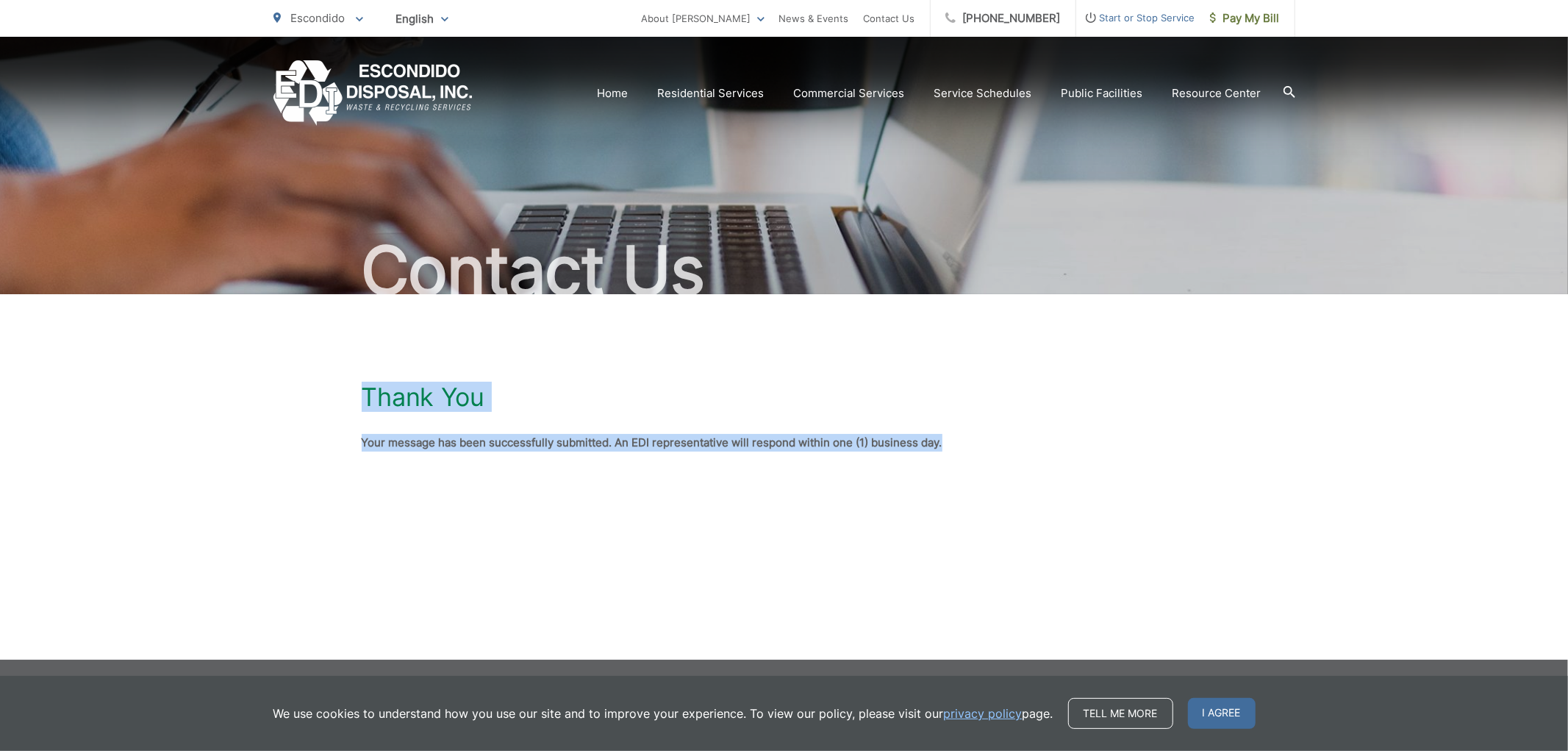
drag, startPoint x: 361, startPoint y: 392, endPoint x: 942, endPoint y: 446, distance: 583.5
click at [942, 446] on div "Thank You Your message has been successfully submitted. An EDI representative w…" at bounding box center [784, 416] width 846 height 246
click at [942, 446] on p "Your message has been successfully submitted. An EDI representative will respon…" at bounding box center [784, 442] width 846 height 18
drag, startPoint x: 941, startPoint y: 444, endPoint x: 365, endPoint y: 392, distance: 578.3
click at [365, 392] on div "Thank You Your message has been successfully submitted. An EDI representative w…" at bounding box center [784, 416] width 846 height 246
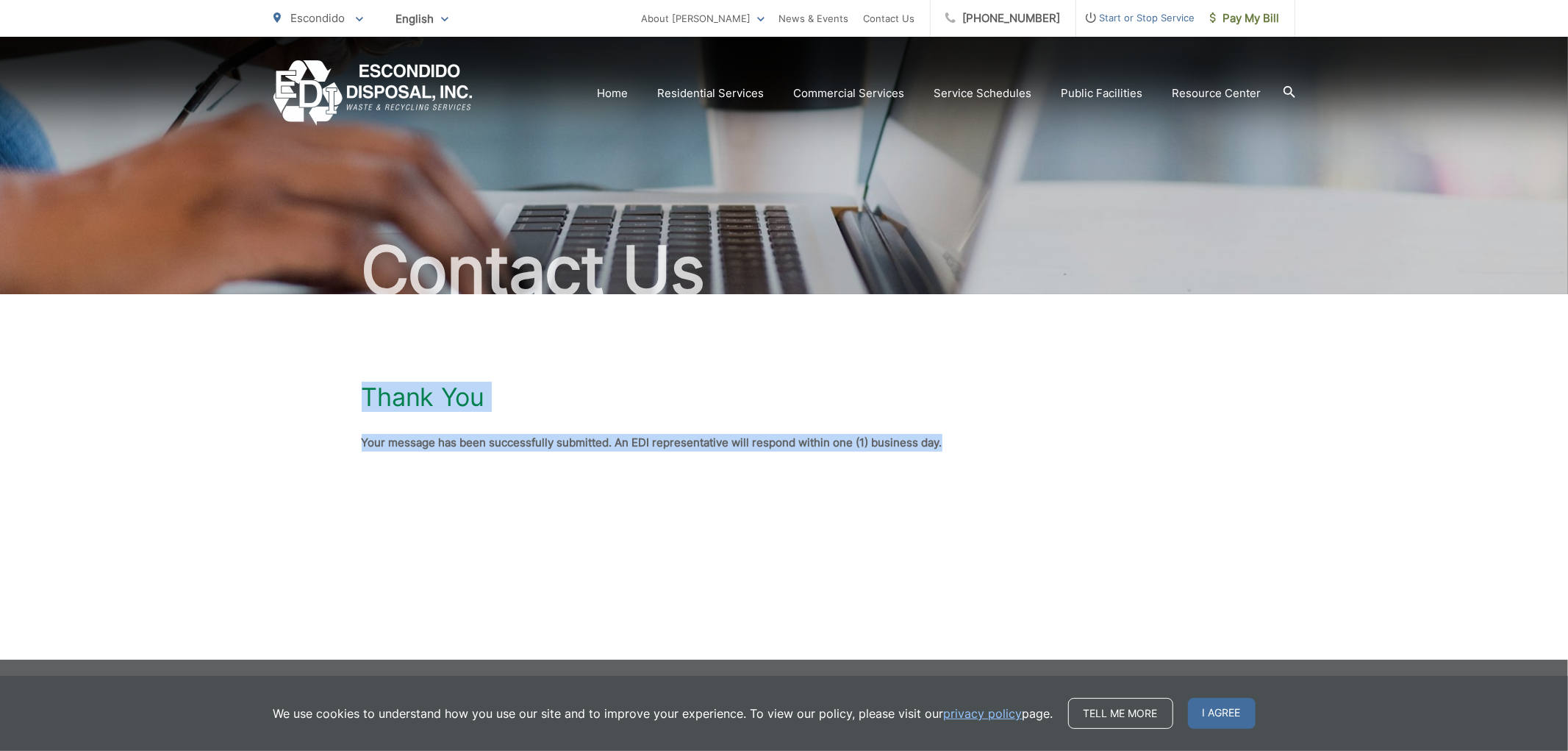
click at [365, 392] on h1 "Thank You" at bounding box center [423, 397] width 122 height 29
drag, startPoint x: 358, startPoint y: 391, endPoint x: 958, endPoint y: 439, distance: 601.9
click at [958, 439] on div "Thank You Your message has been successfully submitted. An EDI representative w…" at bounding box center [784, 416] width 1568 height 246
click at [958, 439] on p "Your message has been successfully submitted. An EDI representative will respon…" at bounding box center [784, 442] width 846 height 18
drag, startPoint x: 923, startPoint y: 449, endPoint x: 357, endPoint y: 398, distance: 568.3
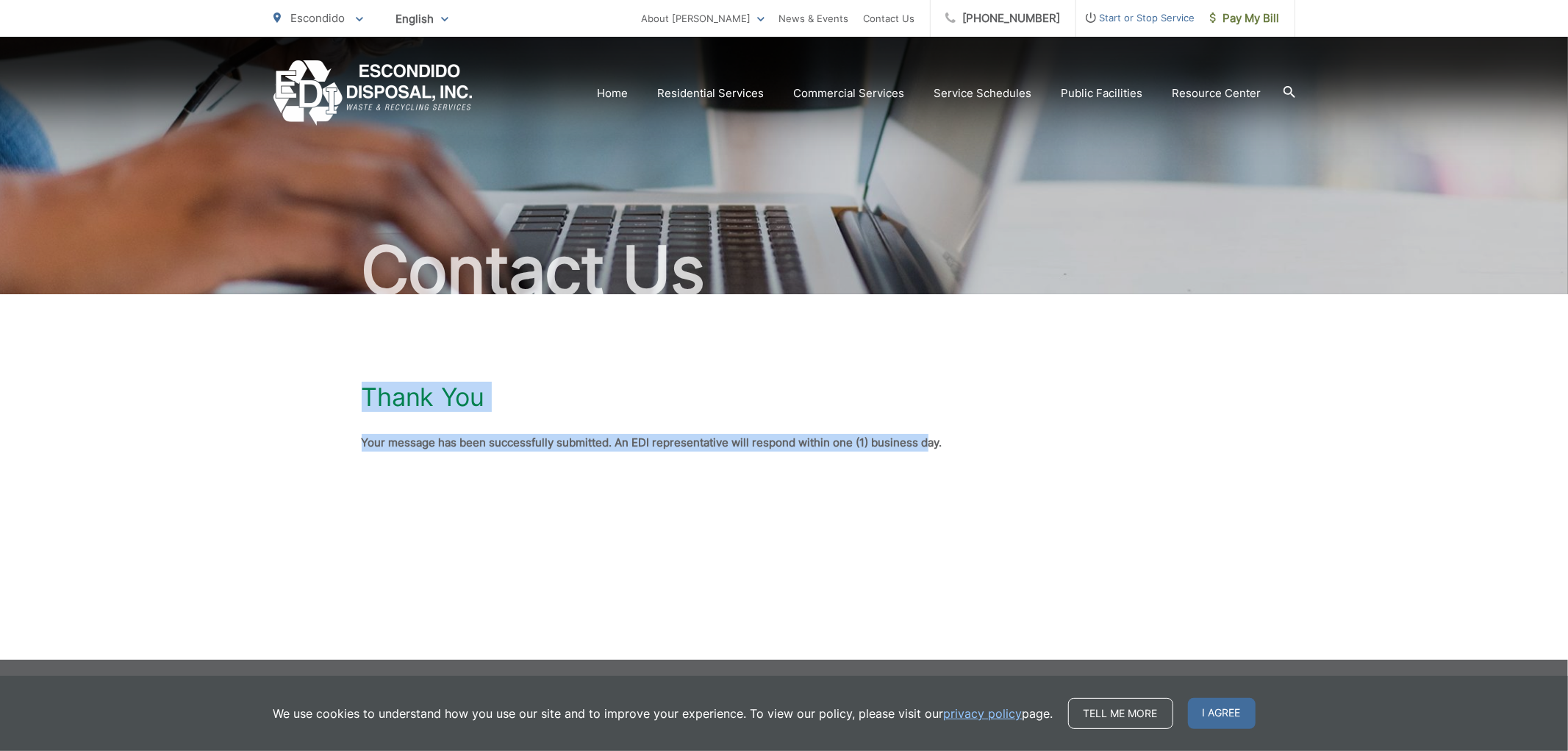
click at [357, 398] on div "Thank You Your message has been successfully submitted. An EDI representative w…" at bounding box center [784, 416] width 1568 height 246
drag, startPoint x: 363, startPoint y: 391, endPoint x: 1020, endPoint y: 439, distance: 658.8
click at [1020, 439] on div "Thank You Your message has been successfully submitted. An EDI representative w…" at bounding box center [784, 416] width 846 height 246
click at [1020, 439] on p "Your message has been successfully submitted. An EDI representative will respon…" at bounding box center [784, 442] width 846 height 18
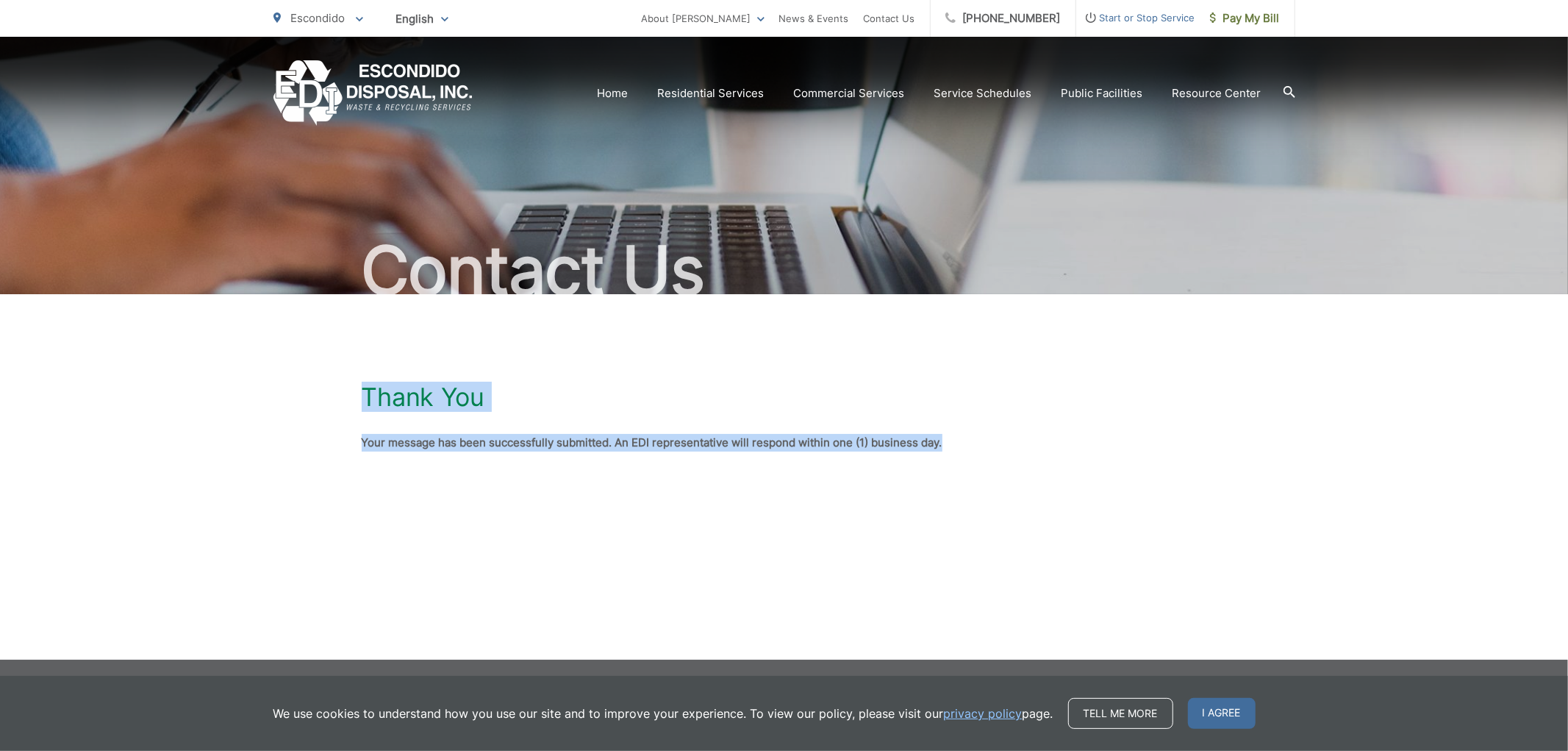
drag, startPoint x: 844, startPoint y: 433, endPoint x: 383, endPoint y: 391, distance: 462.9
click at [237, 373] on div "Thank You Your message has been successfully submitted. An EDI representative w…" at bounding box center [784, 416] width 1568 height 246
click at [527, 401] on div "Thank You" at bounding box center [784, 397] width 846 height 29
click at [149, 468] on div "Thank You Your message has been successfully submitted. An EDI representative w…" at bounding box center [784, 416] width 1568 height 246
